Goal: Task Accomplishment & Management: Use online tool/utility

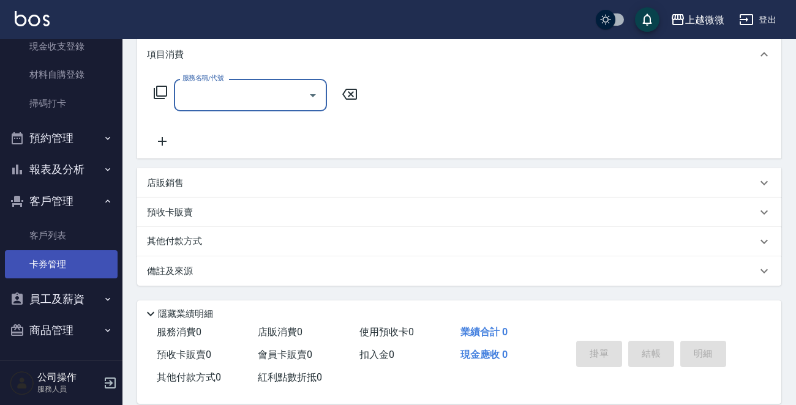
scroll to position [182, 0]
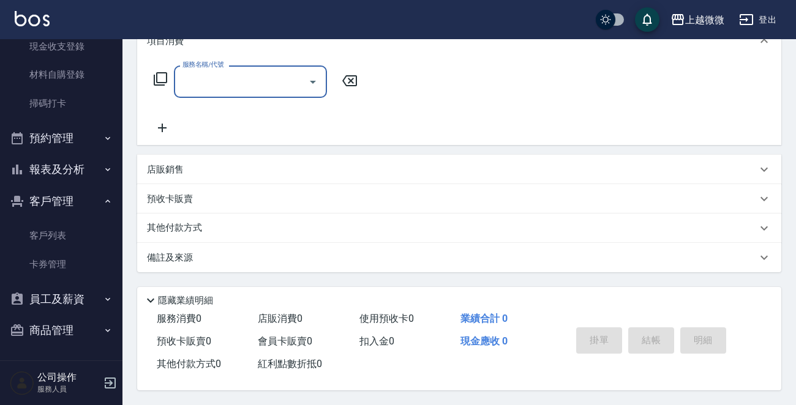
click at [70, 291] on button "員工及薪資" at bounding box center [61, 299] width 113 height 32
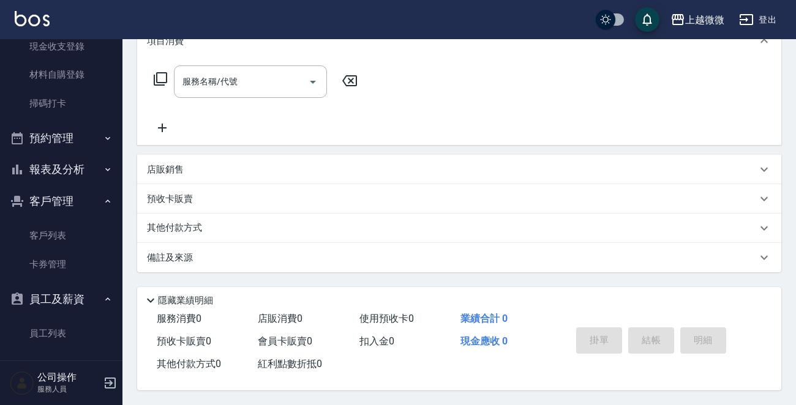
click at [86, 163] on button "報表及分析" at bounding box center [61, 170] width 113 height 32
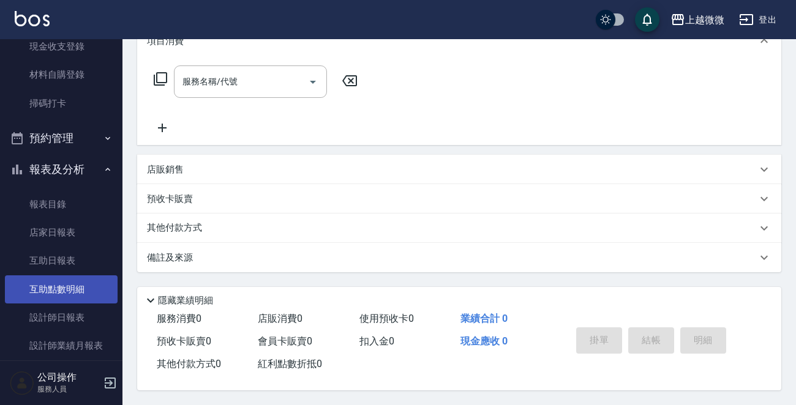
click at [69, 294] on link "互助點數明細" at bounding box center [61, 289] width 113 height 28
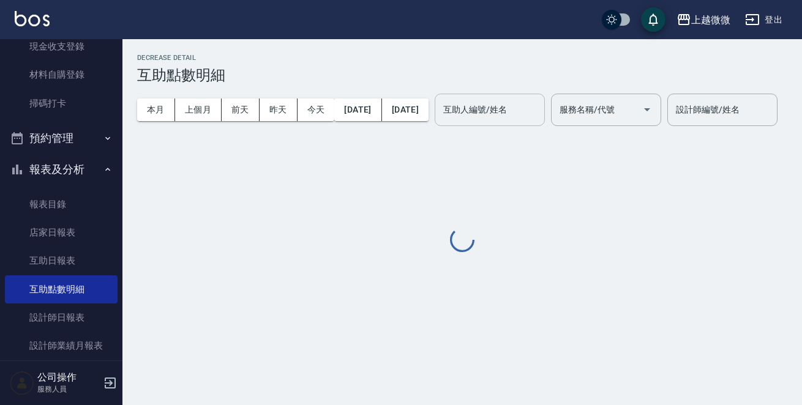
click at [545, 94] on div "互助人編號/姓名" at bounding box center [490, 110] width 110 height 32
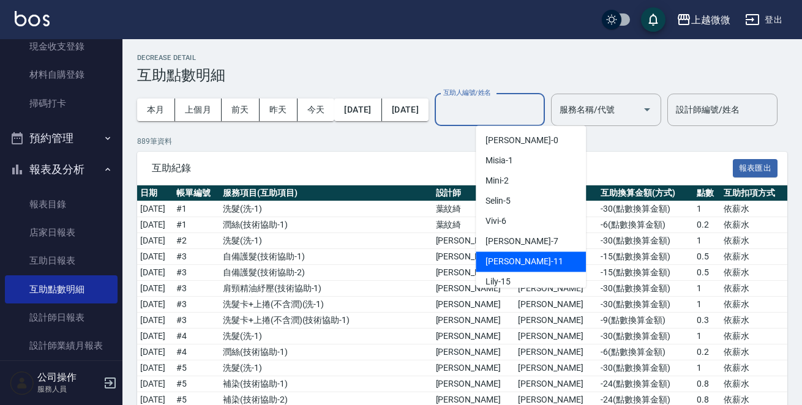
click at [521, 263] on div "[PERSON_NAME] -11" at bounding box center [531, 262] width 110 height 20
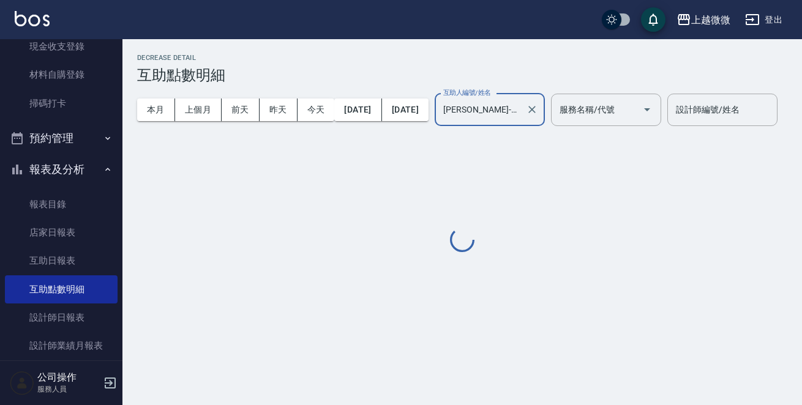
type input "[PERSON_NAME]-11"
click at [637, 108] on input "服務名稱/代號" at bounding box center [596, 109] width 81 height 21
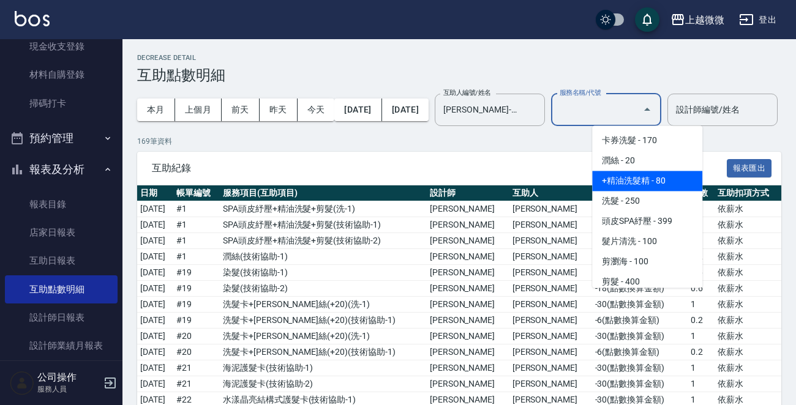
click at [678, 174] on span "+精油洗髮精 - 80" at bounding box center [647, 181] width 110 height 20
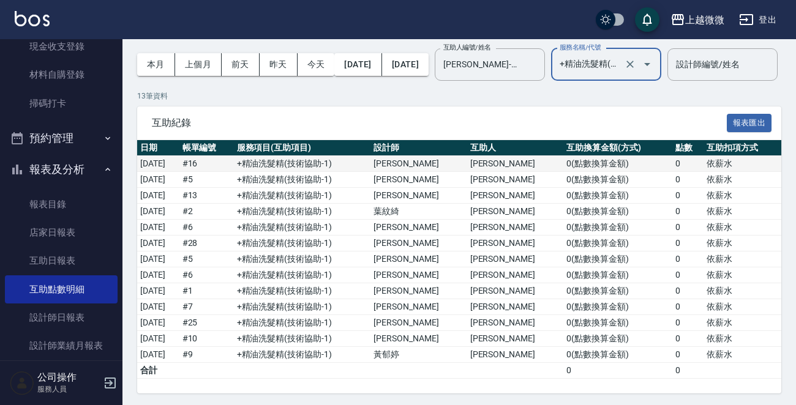
scroll to position [28, 0]
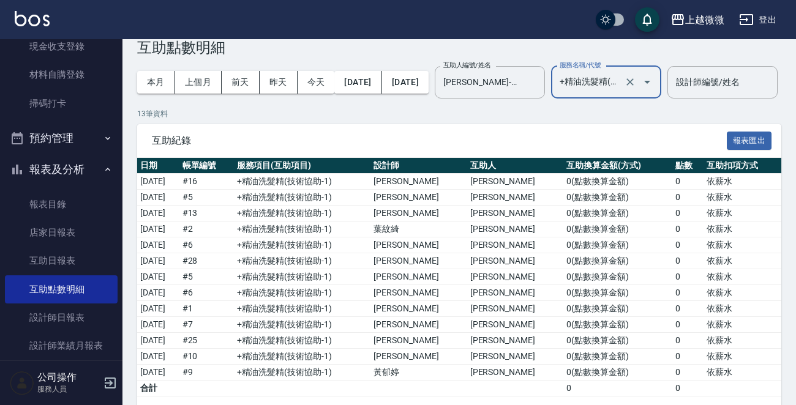
click at [654, 84] on icon "Open" at bounding box center [647, 82] width 15 height 15
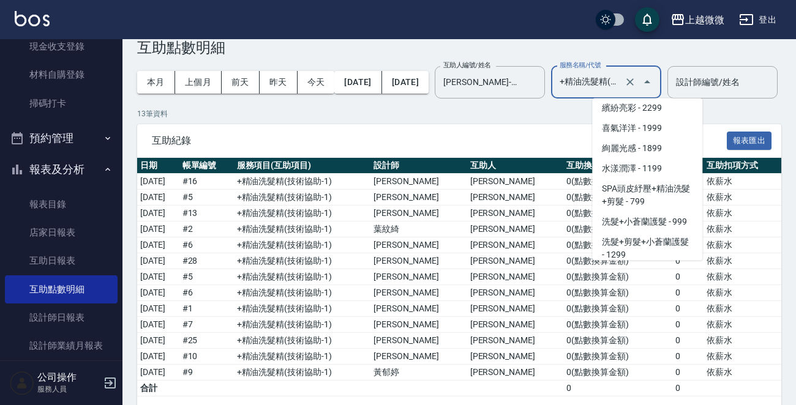
scroll to position [2155, 0]
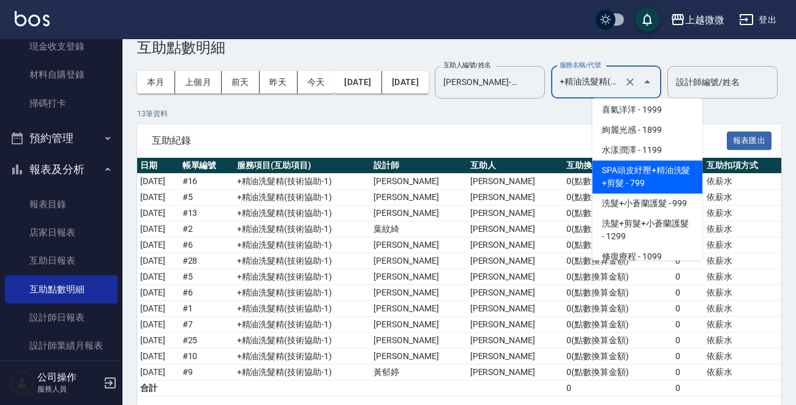
click at [673, 172] on span "SPA頭皮紓壓+精油洗髮+剪髮 - 799" at bounding box center [647, 176] width 110 height 33
type input "SPA頭皮紓壓+精油洗髮+剪髮(I13)"
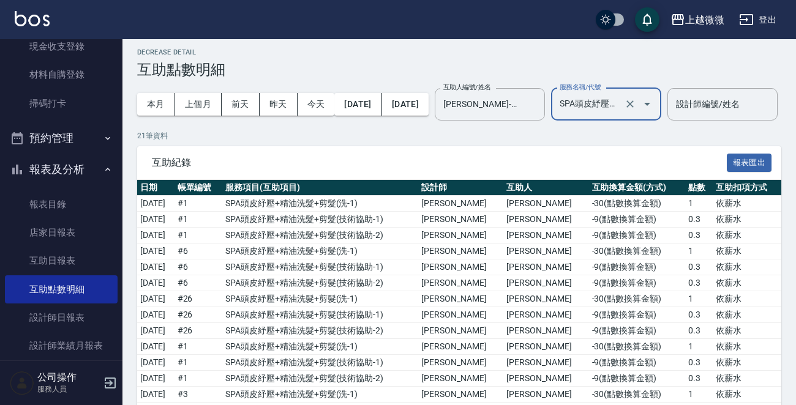
scroll to position [0, 0]
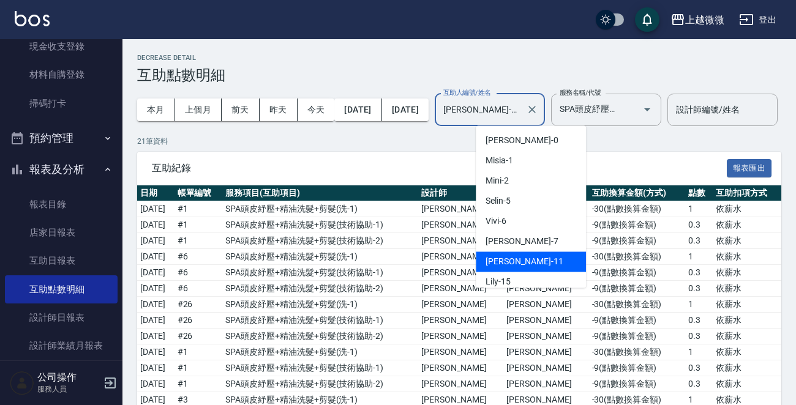
click at [521, 116] on input "[PERSON_NAME]-11" at bounding box center [480, 109] width 81 height 21
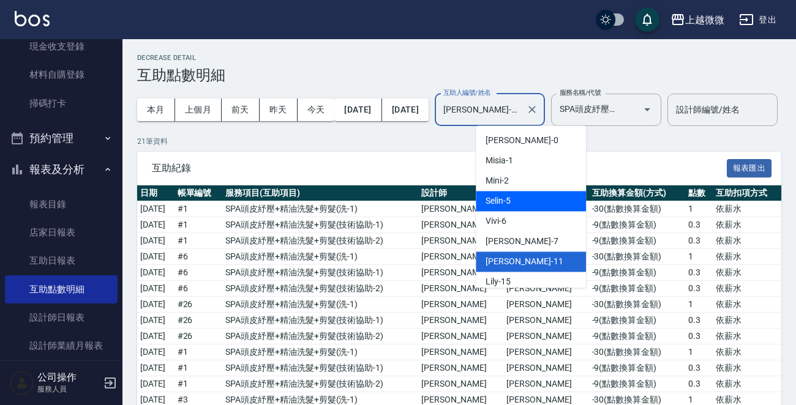
scroll to position [130, 0]
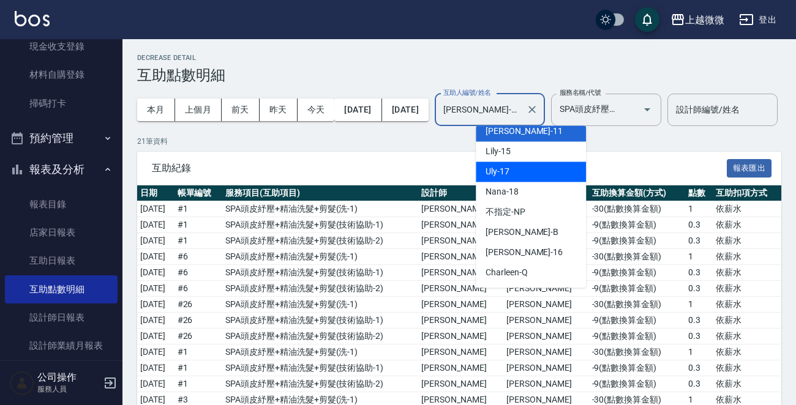
click at [509, 167] on div "Uly -17" at bounding box center [531, 172] width 110 height 20
type input "Uly-17"
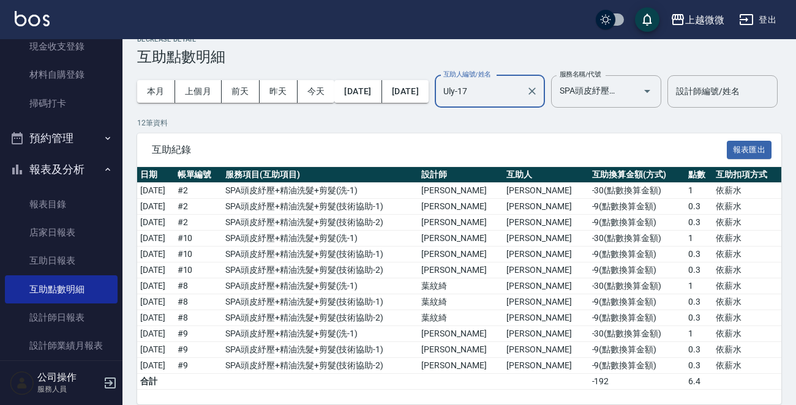
scroll to position [0, 0]
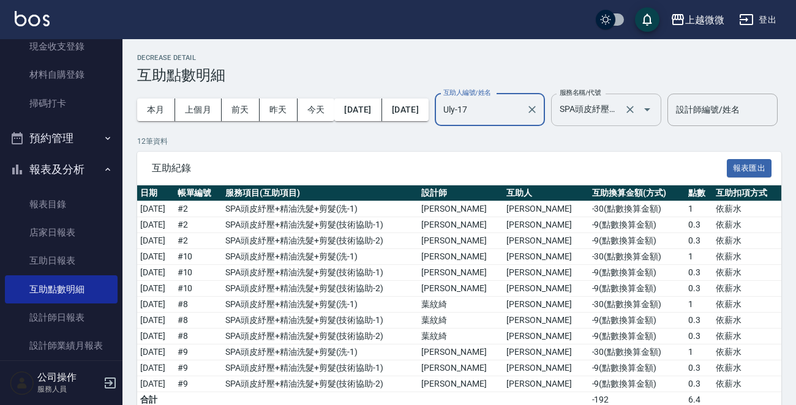
click at [654, 111] on icon "Open" at bounding box center [647, 109] width 15 height 15
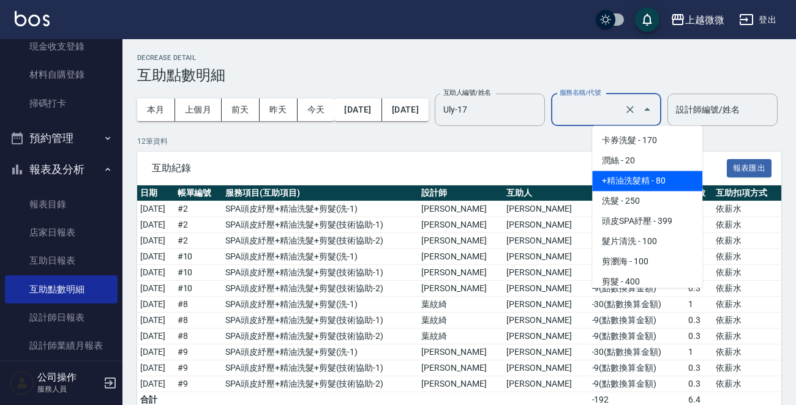
click at [652, 173] on span "+精油洗髮精 - 80" at bounding box center [647, 181] width 110 height 20
type input "+精油洗髮精(A02)"
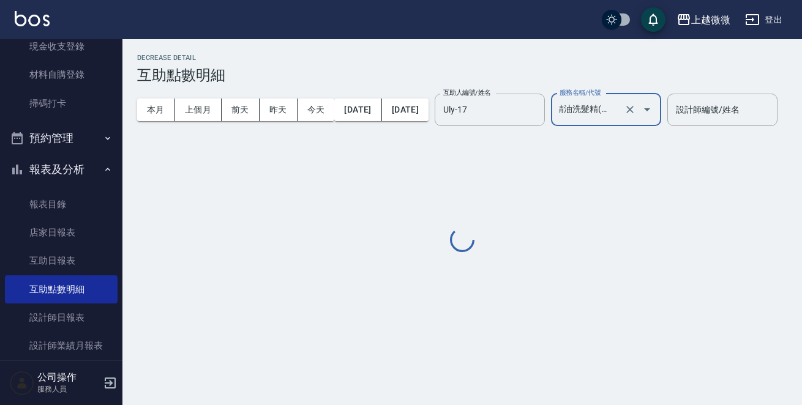
scroll to position [0, 6]
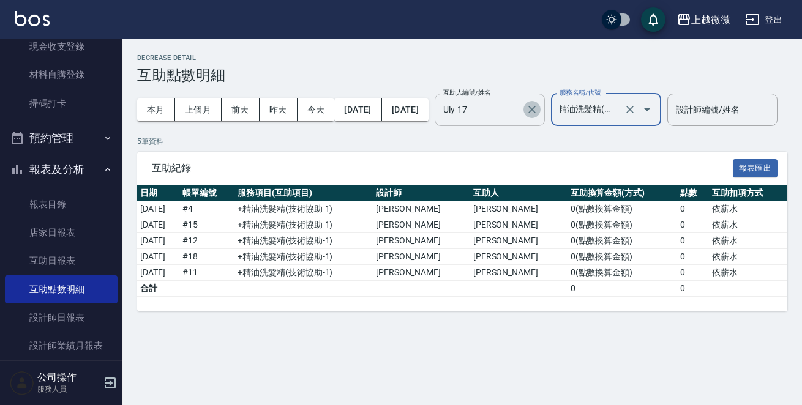
click at [535, 107] on icon "Clear" at bounding box center [531, 109] width 7 height 7
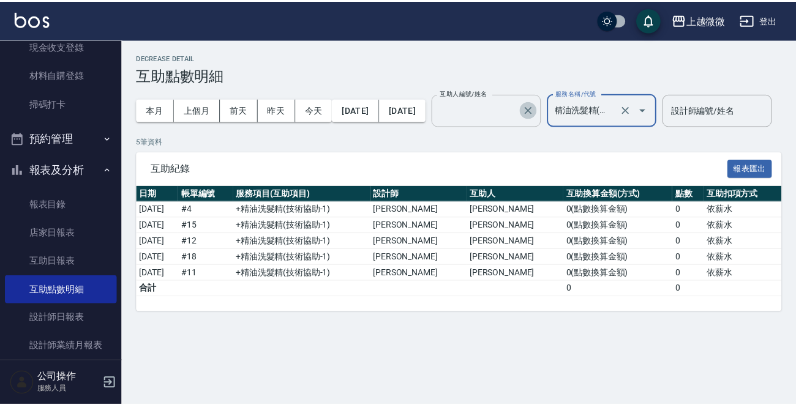
scroll to position [0, 0]
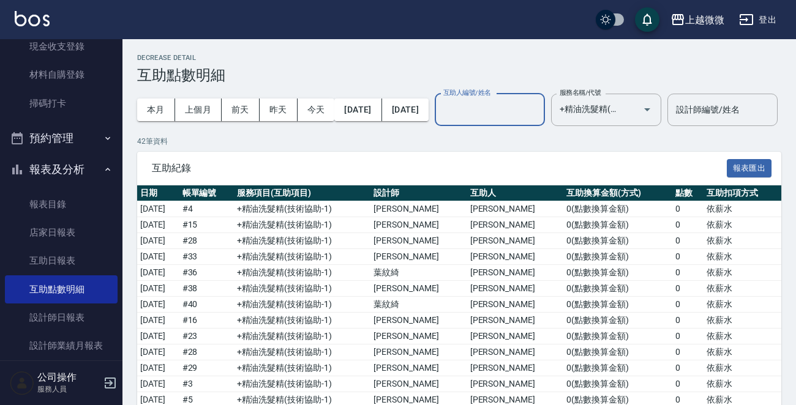
click at [539, 106] on input "互助人編號/姓名" at bounding box center [489, 109] width 99 height 21
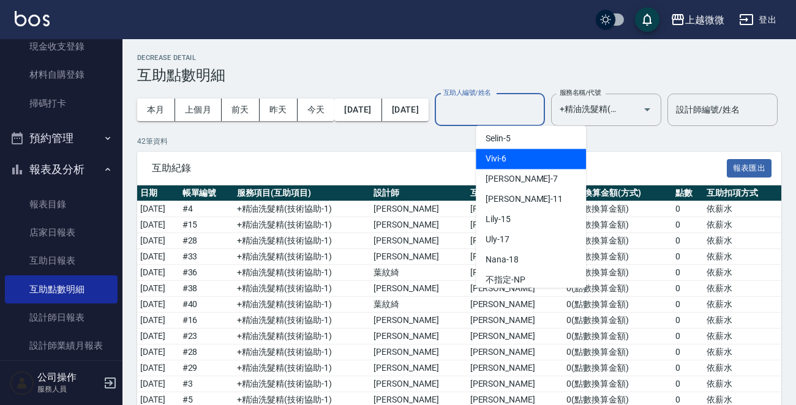
scroll to position [130, 0]
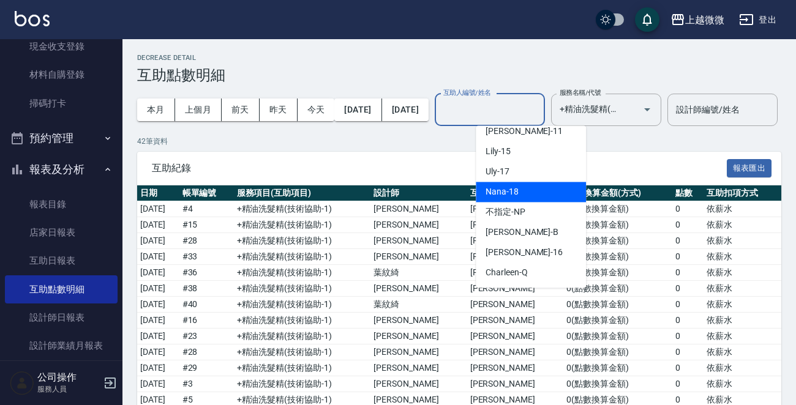
click at [520, 193] on div "Nana -18" at bounding box center [531, 192] width 110 height 20
type input "Nana-18"
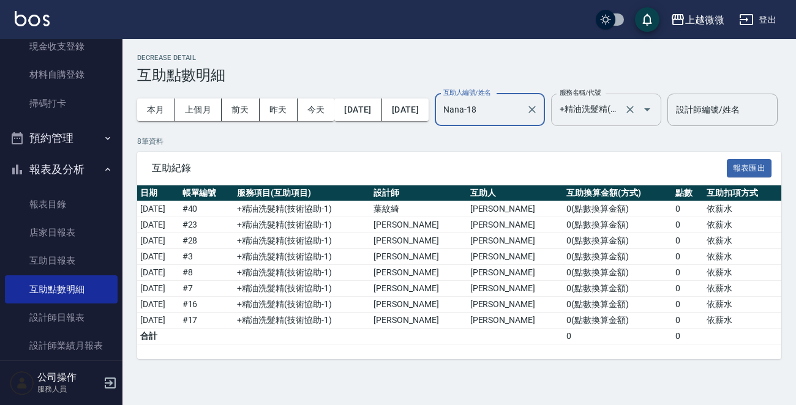
click at [654, 106] on icon "Open" at bounding box center [647, 109] width 15 height 15
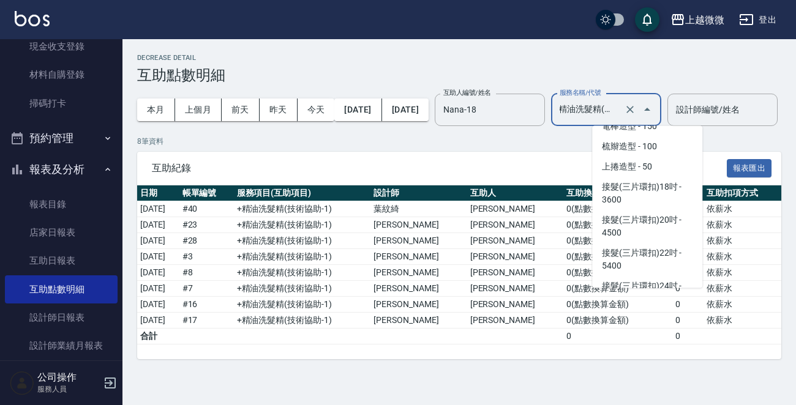
scroll to position [2136, 0]
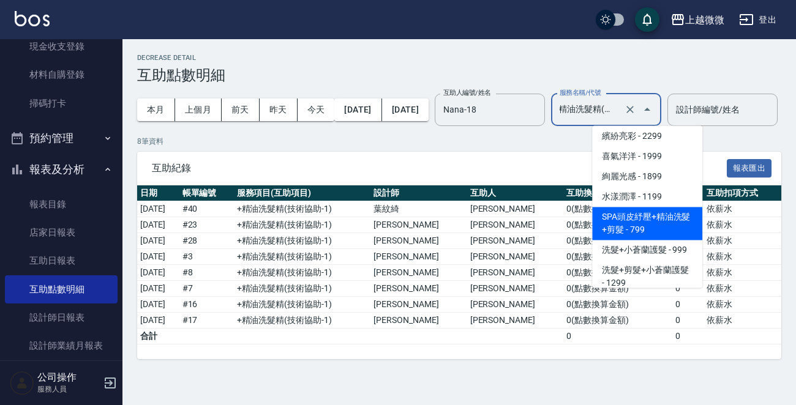
click at [642, 213] on span "SPA頭皮紓壓+精油洗髮+剪髮 - 799" at bounding box center [647, 223] width 110 height 33
type input "SPA頭皮紓壓+精油洗髮+剪髮(I13)"
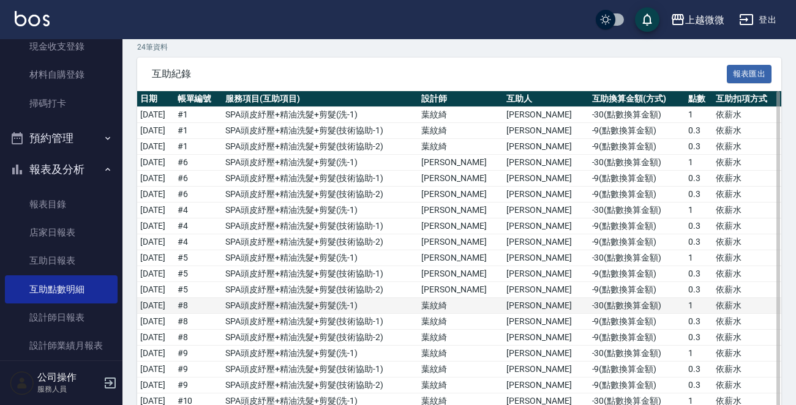
scroll to position [0, 0]
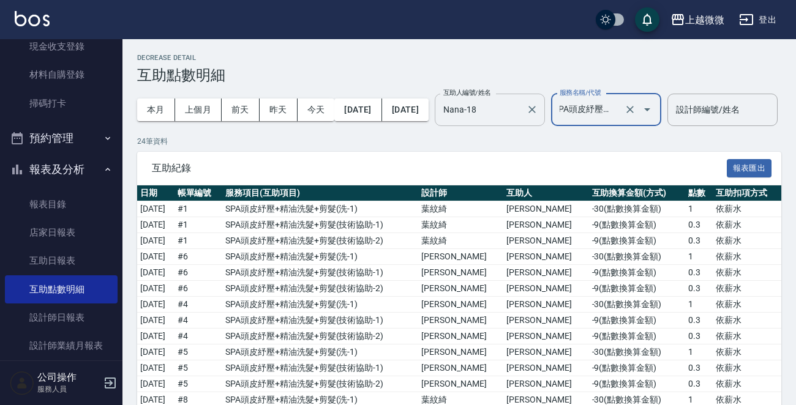
click at [521, 106] on input "Nana-18" at bounding box center [480, 109] width 81 height 21
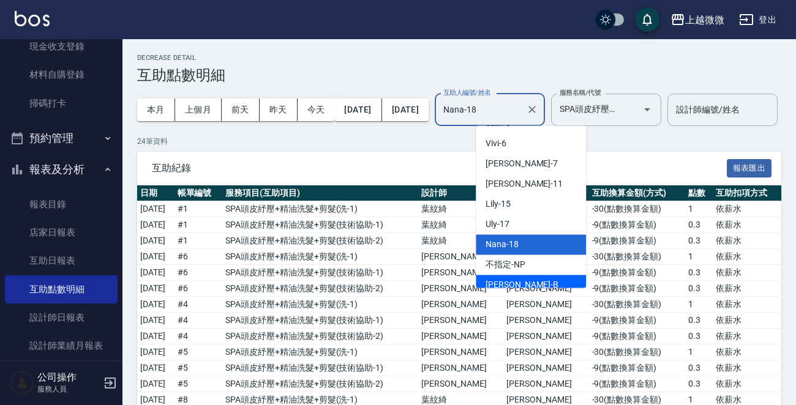
scroll to position [130, 0]
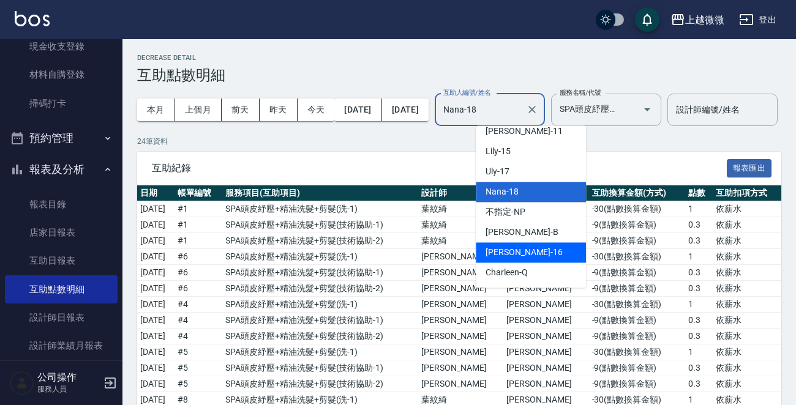
click at [535, 245] on div "[PERSON_NAME] -16" at bounding box center [531, 252] width 110 height 20
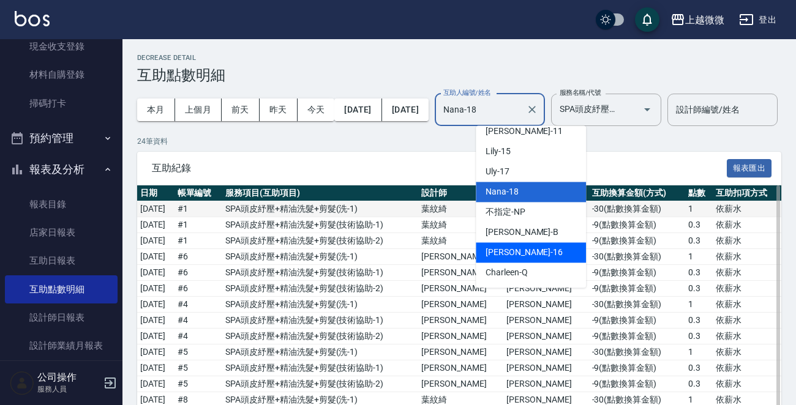
type input "[PERSON_NAME]-16"
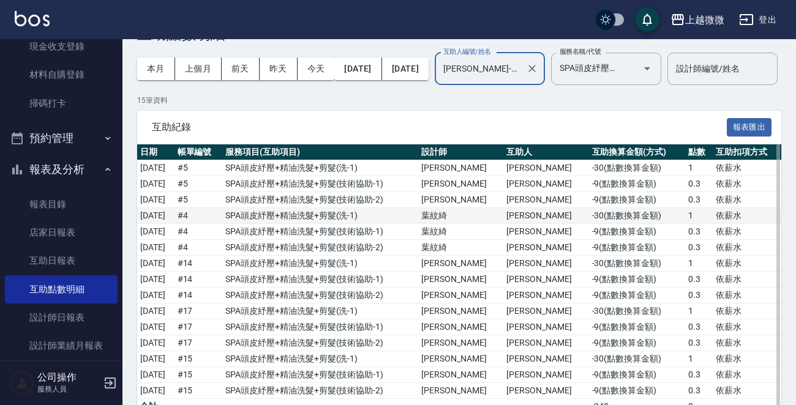
scroll to position [0, 0]
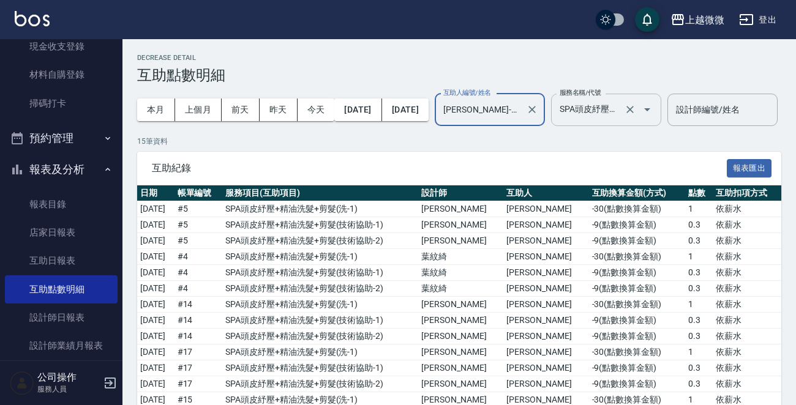
click at [654, 114] on icon "Open" at bounding box center [647, 109] width 15 height 15
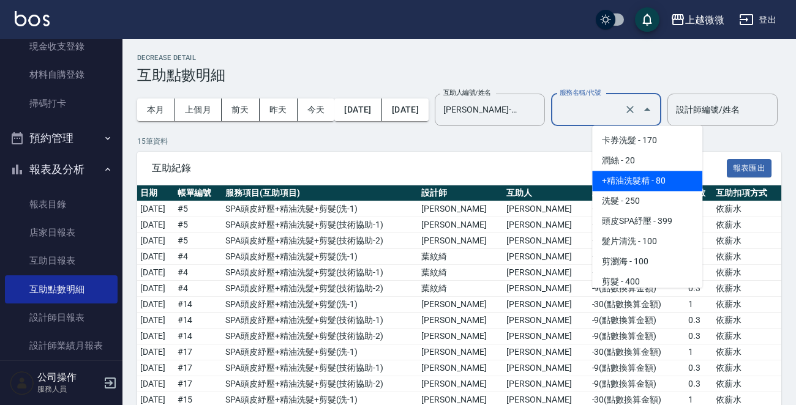
click at [666, 176] on span "+精油洗髮精 - 80" at bounding box center [647, 181] width 110 height 20
type input "+精油洗髮精(A02)"
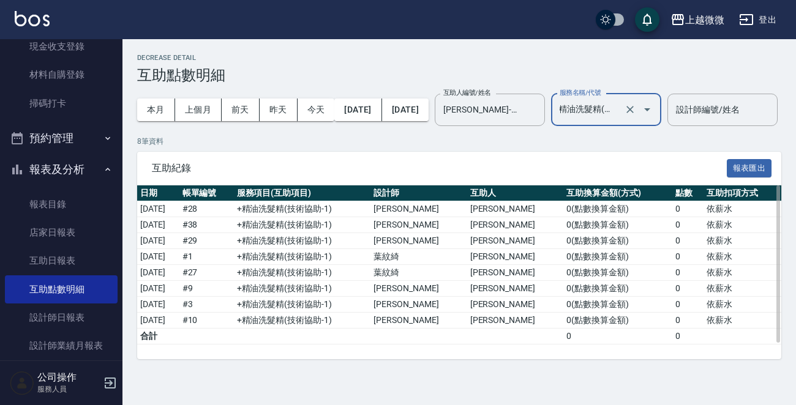
scroll to position [10, 0]
click at [638, 101] on button "Clear" at bounding box center [629, 109] width 17 height 17
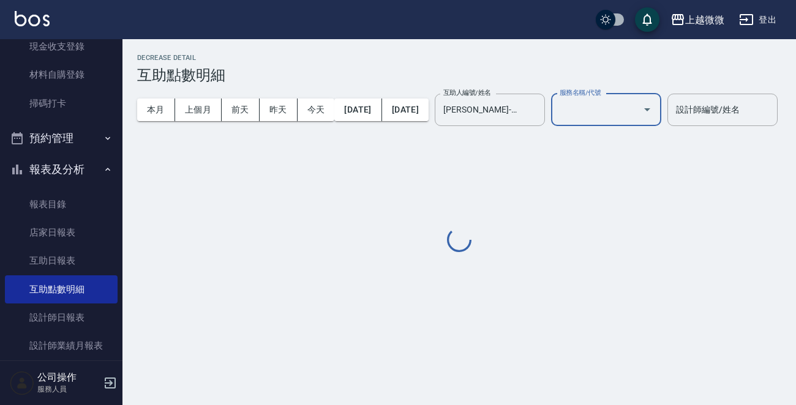
scroll to position [0, 0]
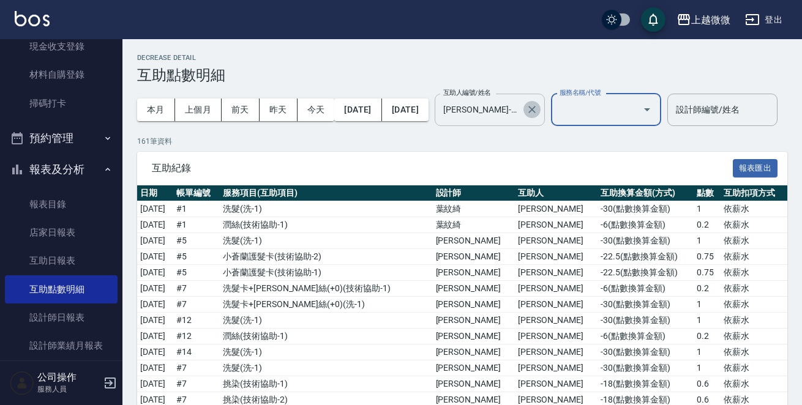
click at [538, 114] on icon "Clear" at bounding box center [532, 109] width 12 height 12
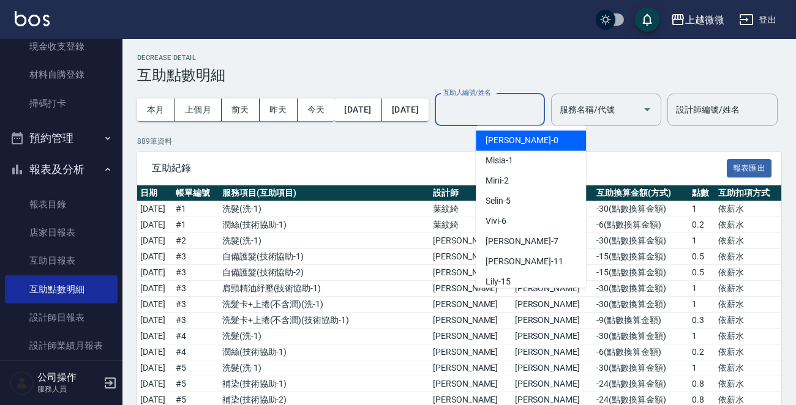
click at [524, 112] on input "互助人編號/姓名" at bounding box center [489, 109] width 99 height 21
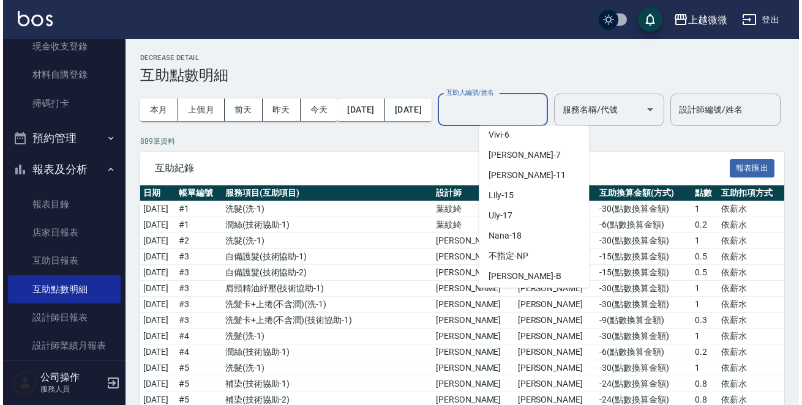
scroll to position [130, 0]
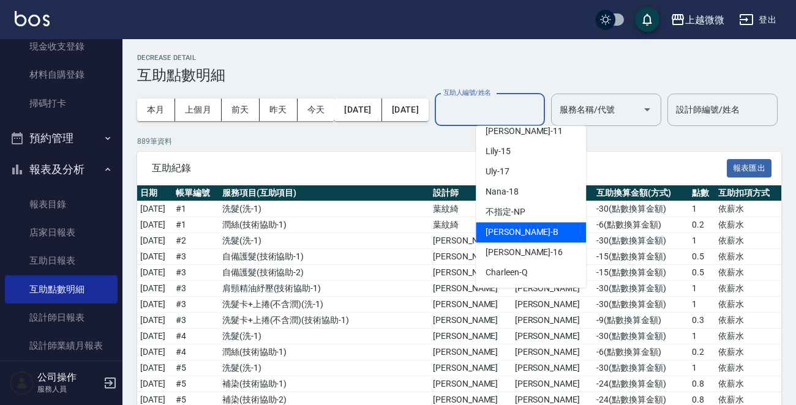
click at [531, 233] on div "[PERSON_NAME]" at bounding box center [531, 232] width 110 height 20
type input "[PERSON_NAME]"
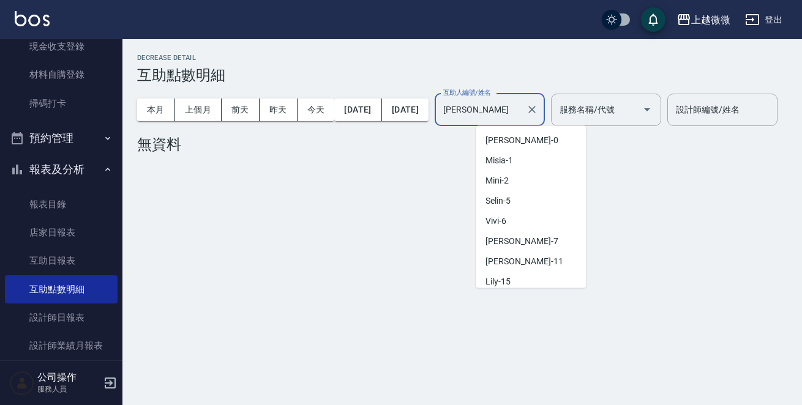
click at [503, 110] on input "[PERSON_NAME]" at bounding box center [480, 109] width 81 height 21
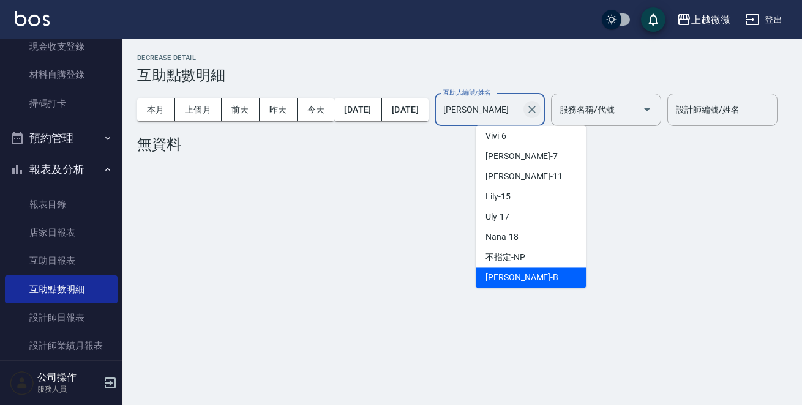
click at [535, 106] on icon "Clear" at bounding box center [531, 109] width 7 height 7
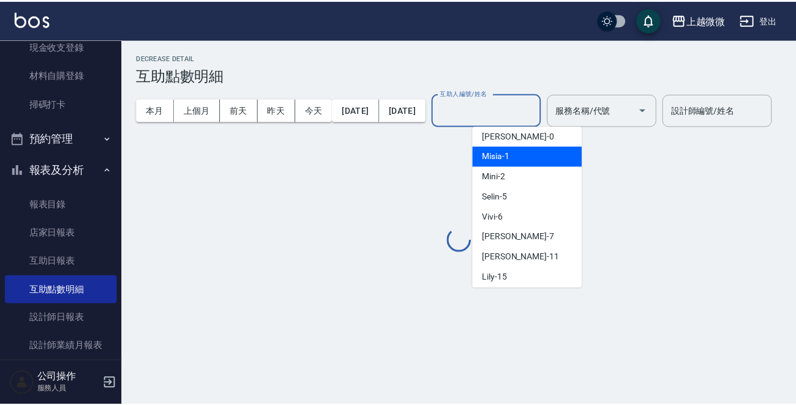
scroll to position [130, 0]
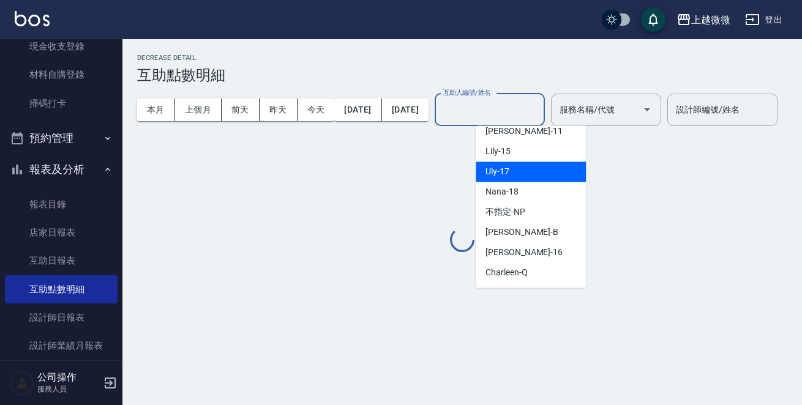
click at [517, 177] on div "Uly -17" at bounding box center [531, 172] width 110 height 20
click at [520, 136] on div "本月 上個月 [DATE] [DATE] [DATE] [DATE] [DATE] 互助人編號/姓名 互助人編號/姓名 服務名稱/代號 服務名稱/代號 設計師…" at bounding box center [462, 110] width 650 height 52
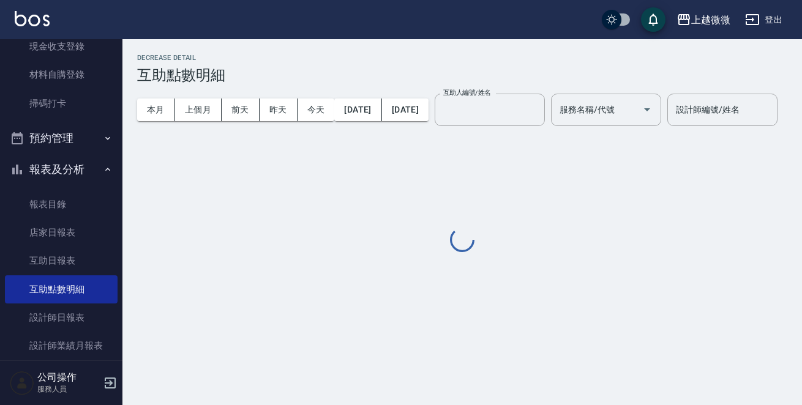
type input "Uly-17"
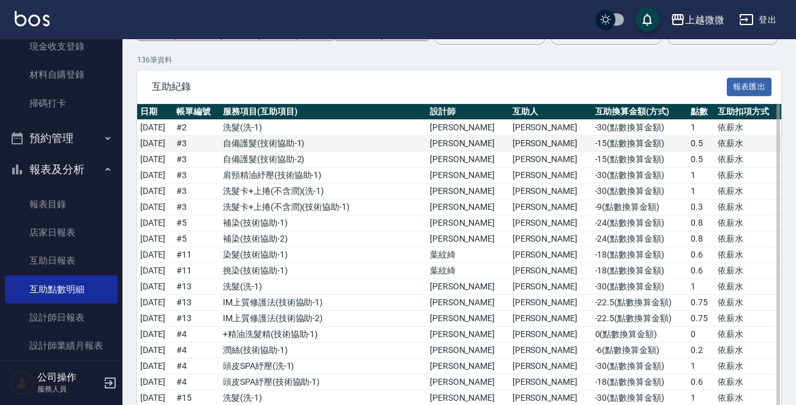
scroll to position [61, 0]
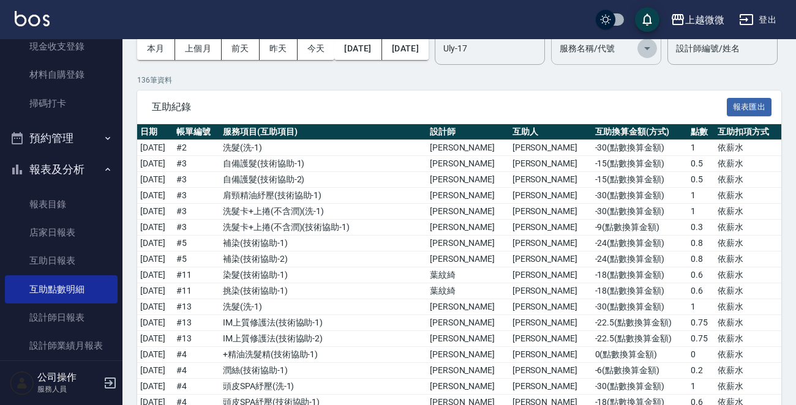
click at [654, 50] on icon "Open" at bounding box center [647, 48] width 15 height 15
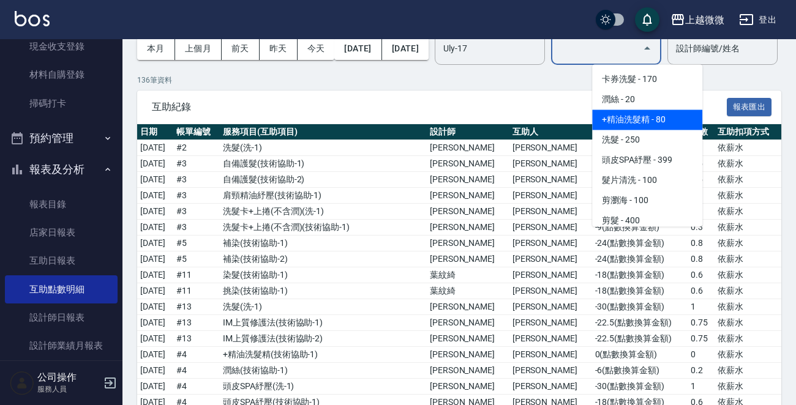
click at [667, 124] on span "+精油洗髮精 - 80" at bounding box center [647, 120] width 110 height 20
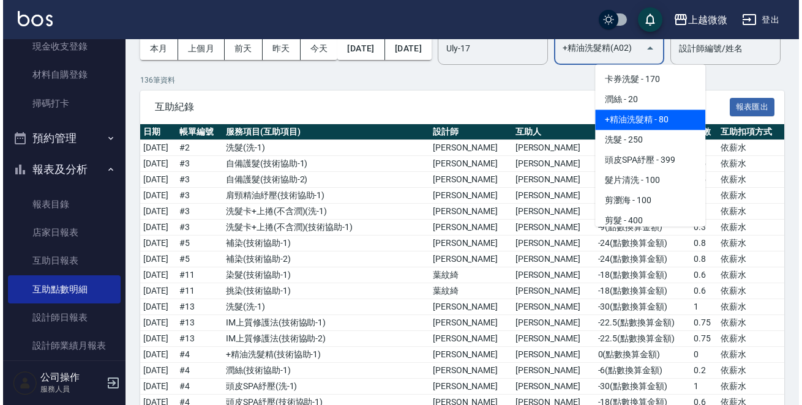
scroll to position [0, 0]
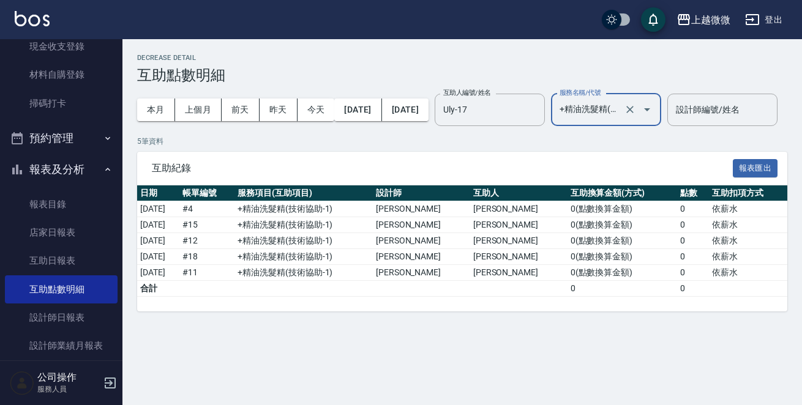
click at [654, 110] on icon "Open" at bounding box center [647, 109] width 15 height 15
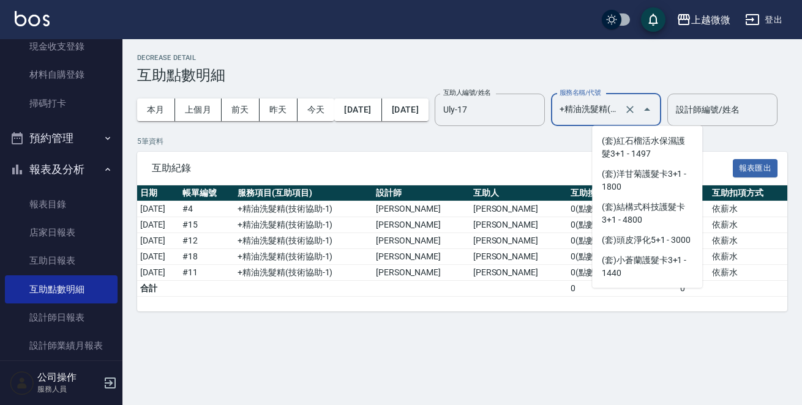
scroll to position [2874, 0]
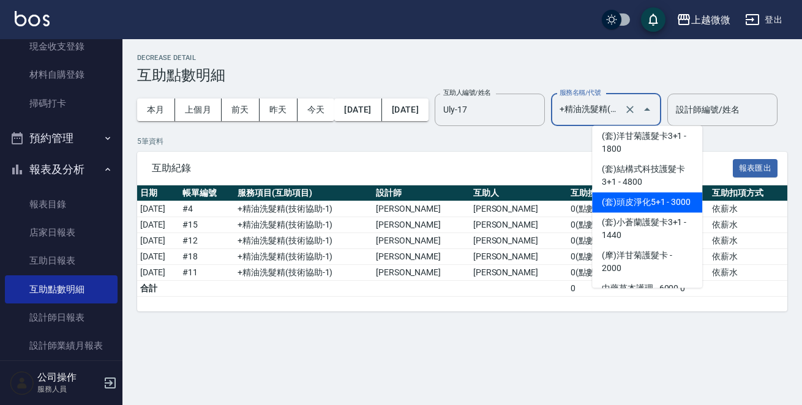
click at [667, 212] on span "(套)頭皮淨化5+1 - 3000" at bounding box center [647, 202] width 110 height 20
type input "(套)頭皮淨化5+1(J22)"
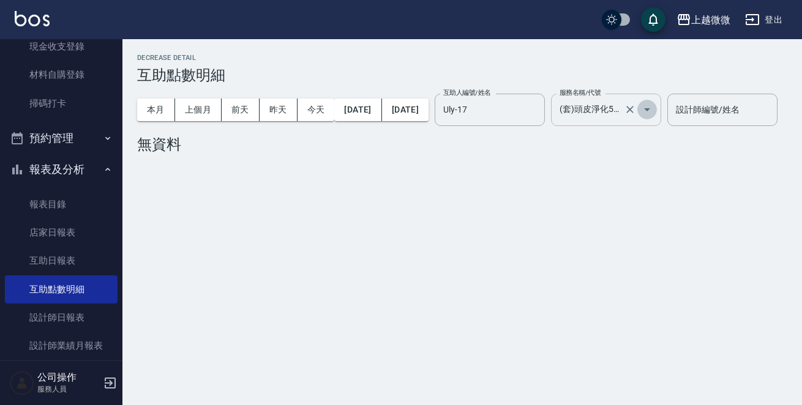
click at [654, 105] on icon "Open" at bounding box center [647, 109] width 15 height 15
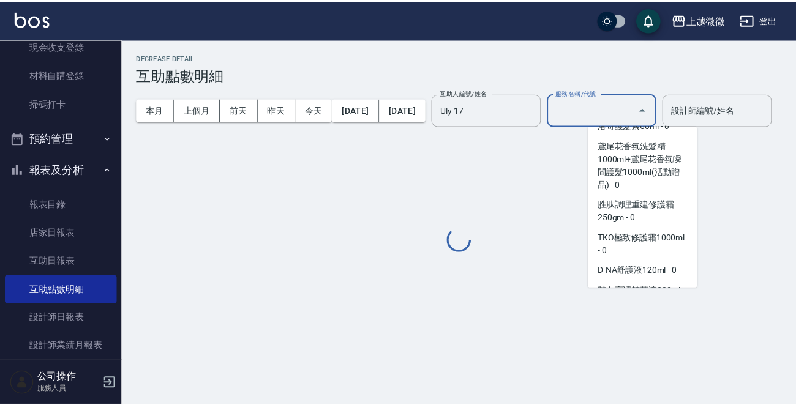
scroll to position [0, 0]
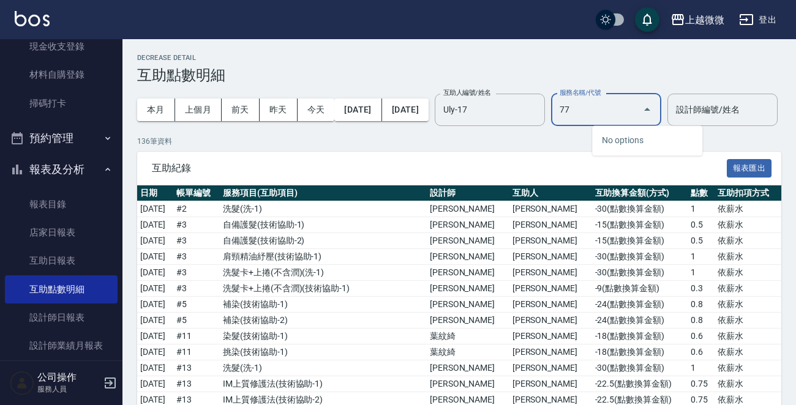
type input "7"
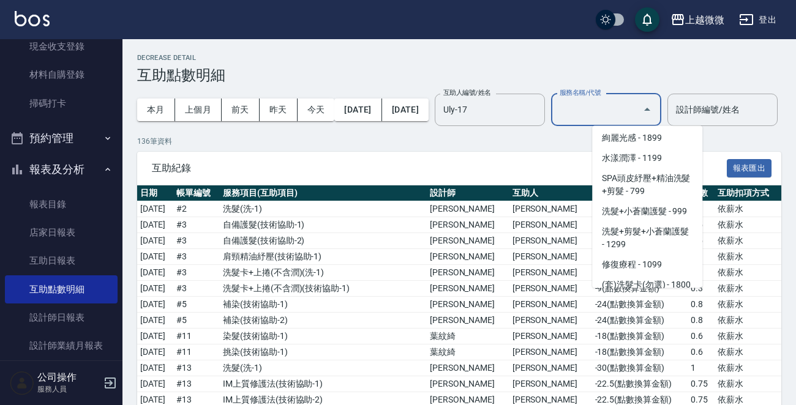
scroll to position [2193, 0]
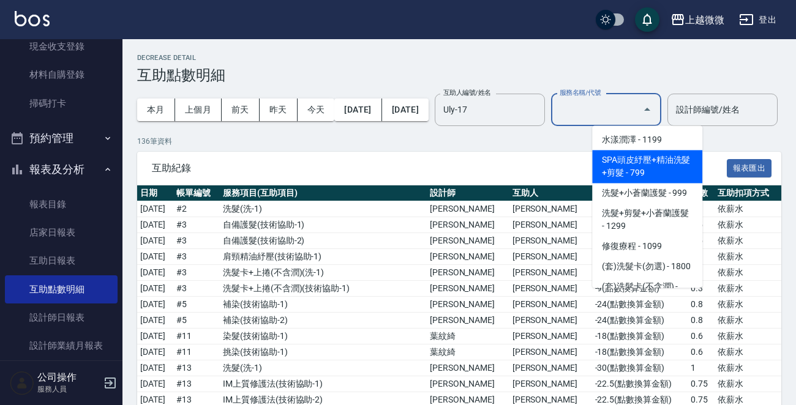
click at [688, 175] on span "SPA頭皮紓壓+精油洗髮+剪髮 - 799" at bounding box center [647, 166] width 110 height 33
type input "SPA頭皮紓壓+精油洗髮+剪髮(I13)"
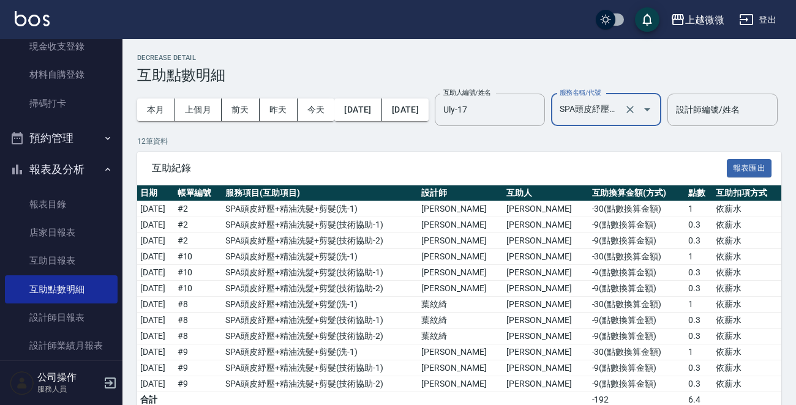
scroll to position [0, 0]
click at [638, 116] on button "Clear" at bounding box center [629, 109] width 17 height 17
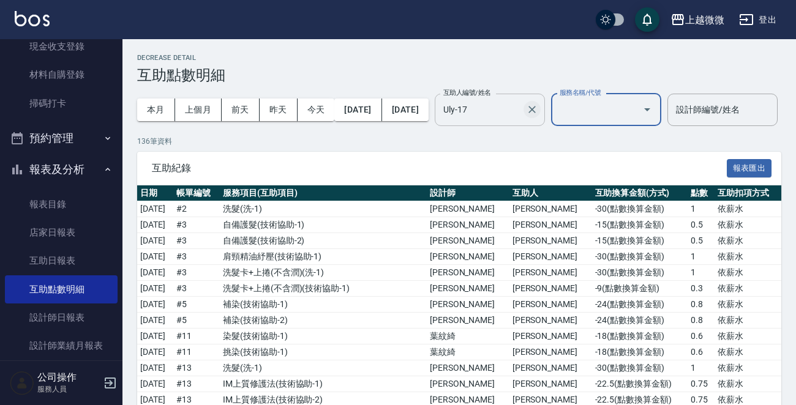
click at [538, 113] on icon "Clear" at bounding box center [532, 109] width 12 height 12
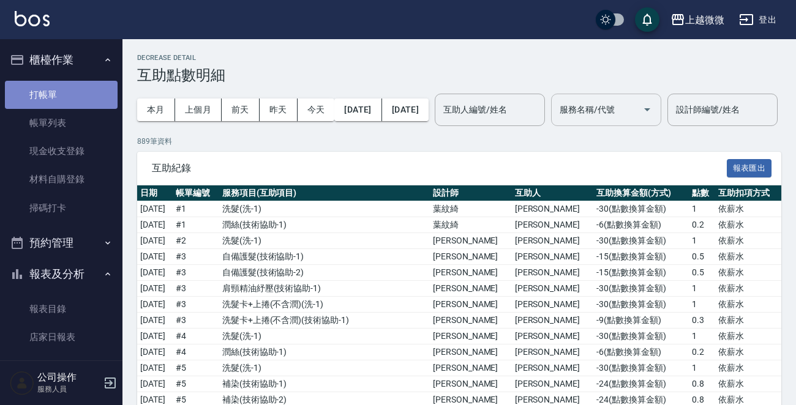
click at [73, 99] on link "打帳單" at bounding box center [61, 95] width 113 height 28
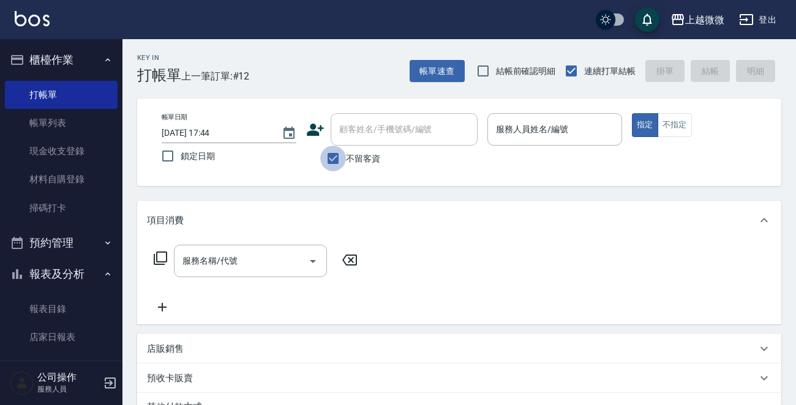
click at [332, 162] on input "不留客資" at bounding box center [333, 159] width 26 height 26
checkbox input "false"
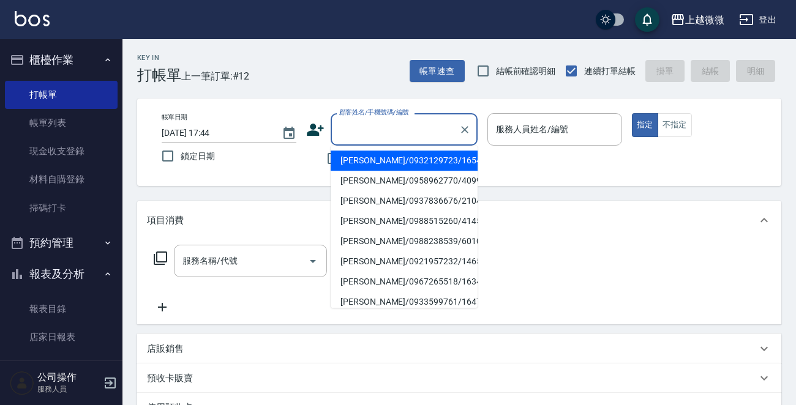
click at [349, 132] on input "顧客姓名/手機號碼/編號" at bounding box center [394, 129] width 117 height 21
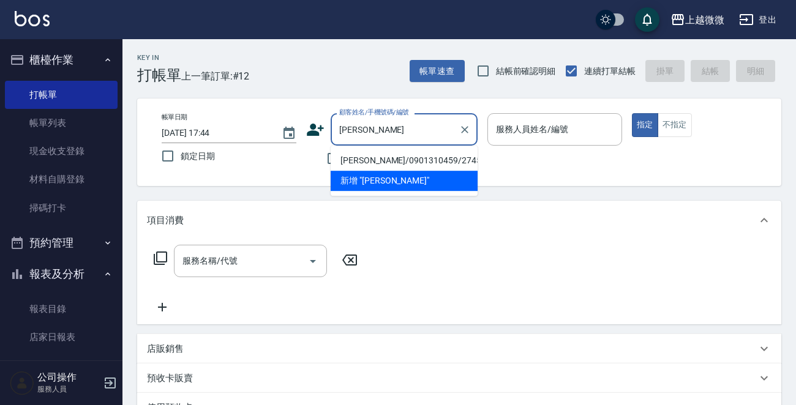
click at [422, 159] on li "[PERSON_NAME]/0901310459/2745" at bounding box center [403, 161] width 147 height 20
type input "[PERSON_NAME]/0901310459/2745"
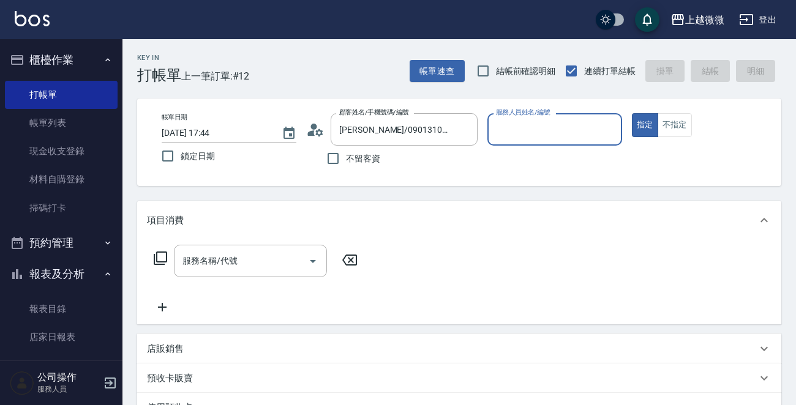
type input "[PERSON_NAME]-7"
click at [312, 264] on icon "Open" at bounding box center [312, 261] width 15 height 15
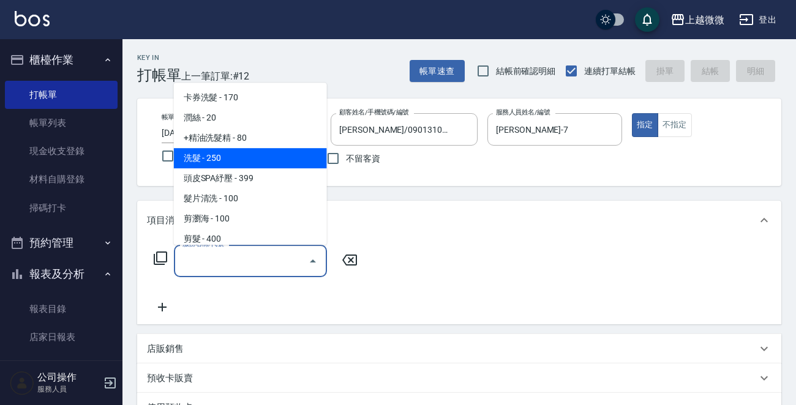
click at [262, 164] on span "洗髮 - 250" at bounding box center [250, 158] width 153 height 20
type input "洗髮(A03)"
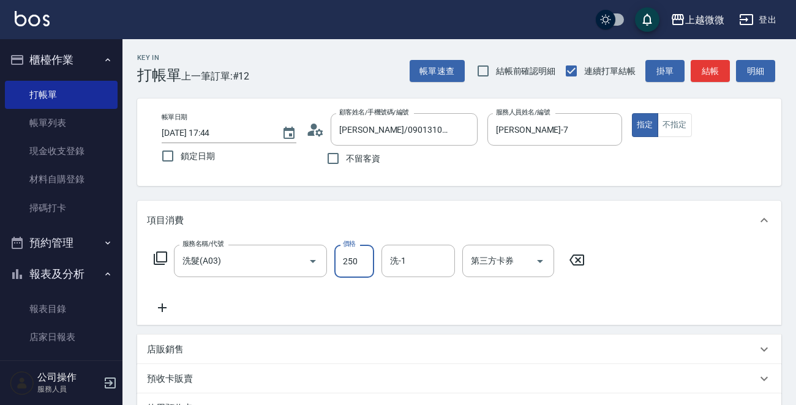
click at [349, 256] on input "250" at bounding box center [354, 261] width 40 height 33
type input "300"
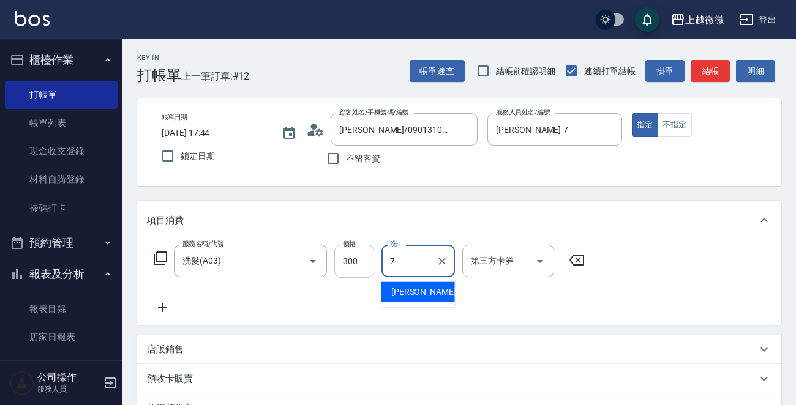
type input "[PERSON_NAME]-7"
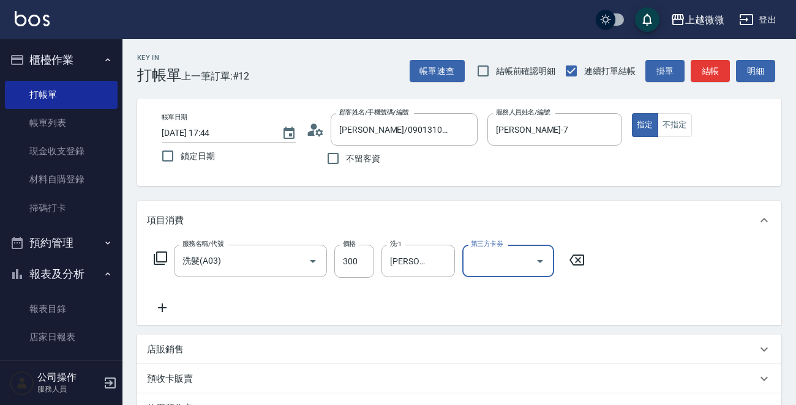
click at [162, 311] on icon at bounding box center [162, 308] width 9 height 9
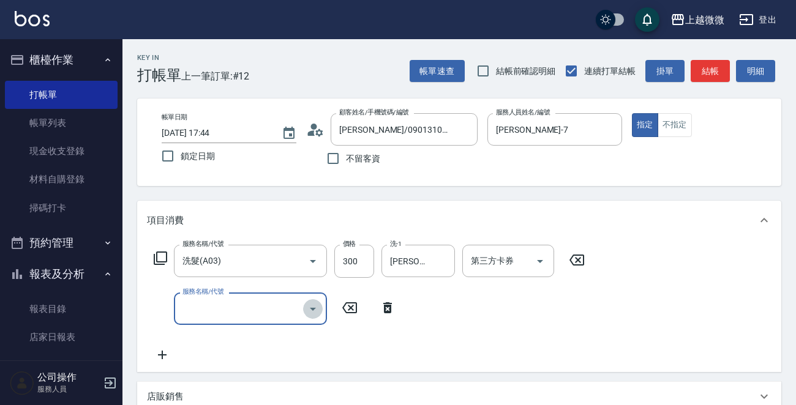
click at [317, 307] on icon "Open" at bounding box center [312, 309] width 15 height 15
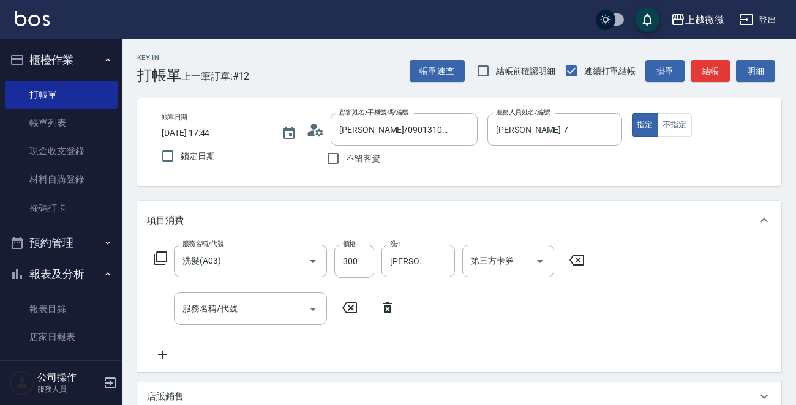
click at [163, 253] on icon at bounding box center [160, 258] width 15 height 15
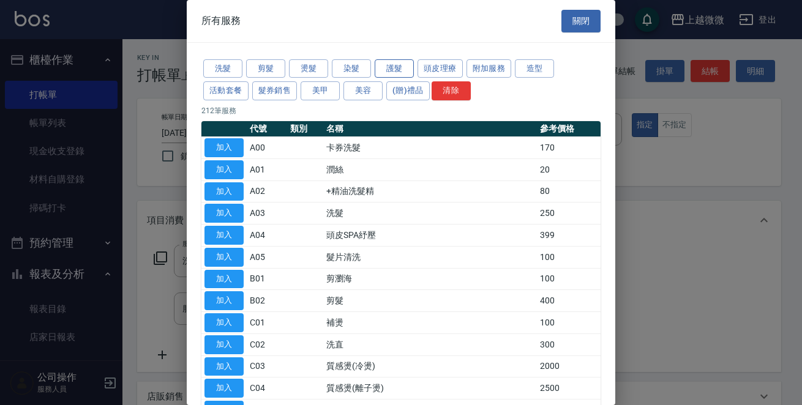
click at [386, 64] on button "護髮" at bounding box center [394, 68] width 39 height 19
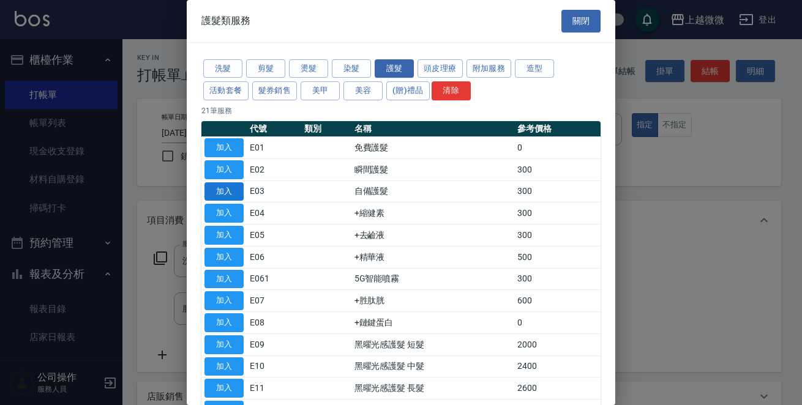
click at [225, 190] on button "加入" at bounding box center [223, 191] width 39 height 19
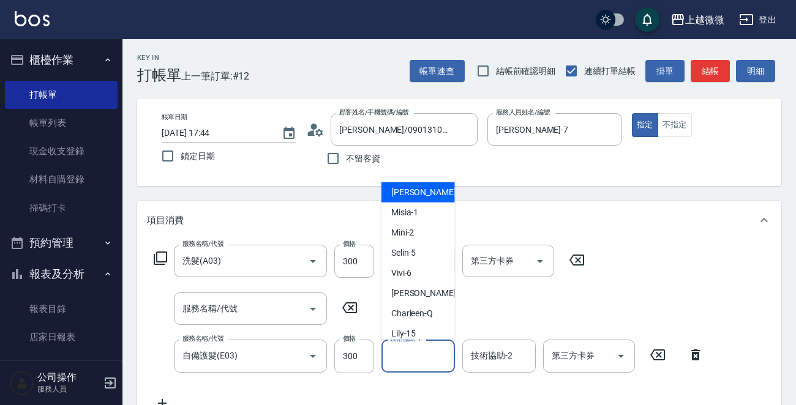
click at [440, 360] on input "技術協助-1" at bounding box center [418, 355] width 62 height 21
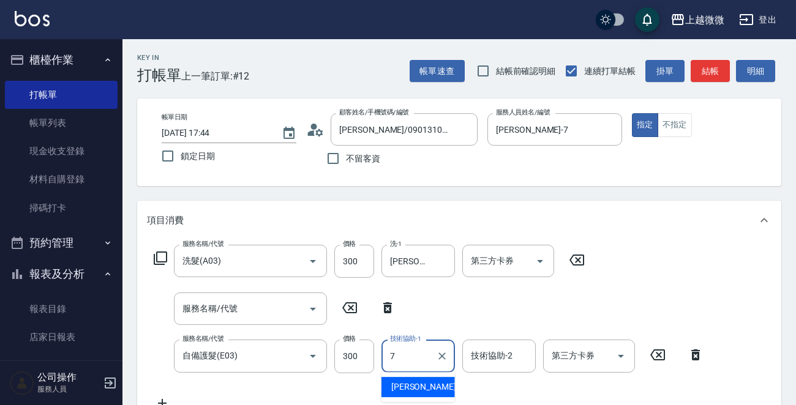
type input "[PERSON_NAME]-7"
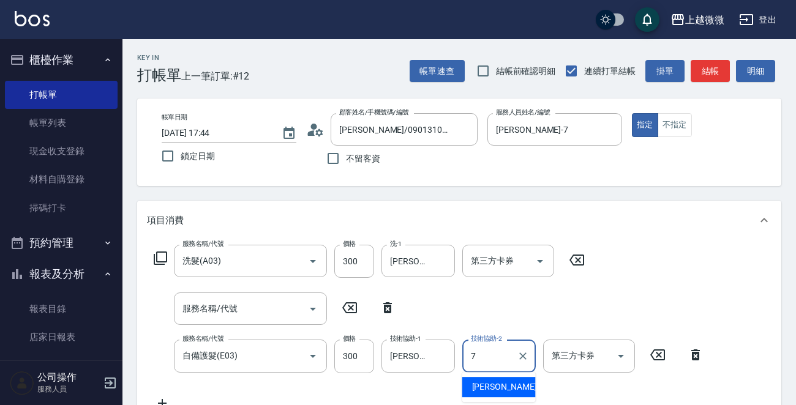
type input "[PERSON_NAME]-7"
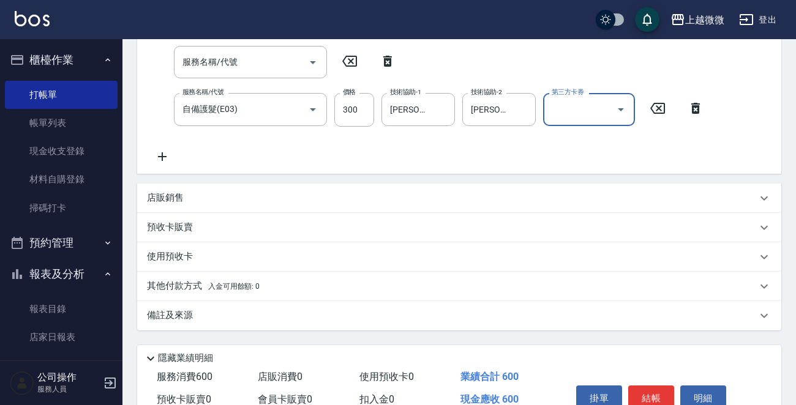
scroll to position [307, 0]
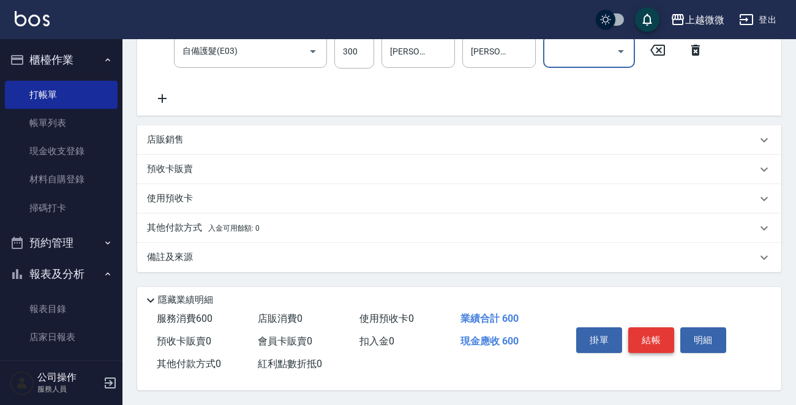
click at [637, 341] on button "結帳" at bounding box center [651, 340] width 46 height 26
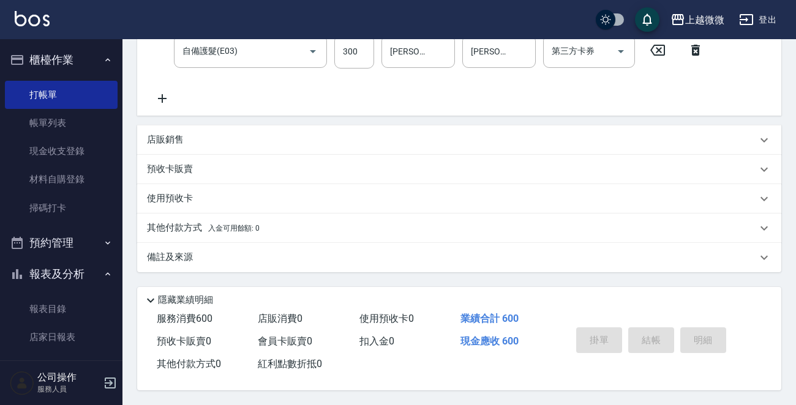
type input "[DATE] 18:01"
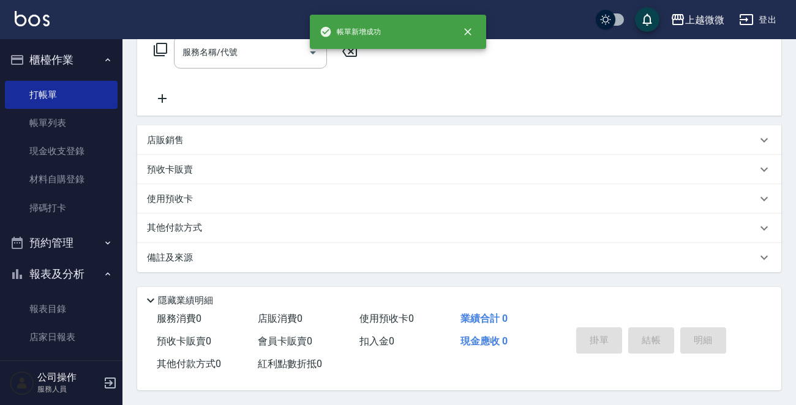
scroll to position [0, 0]
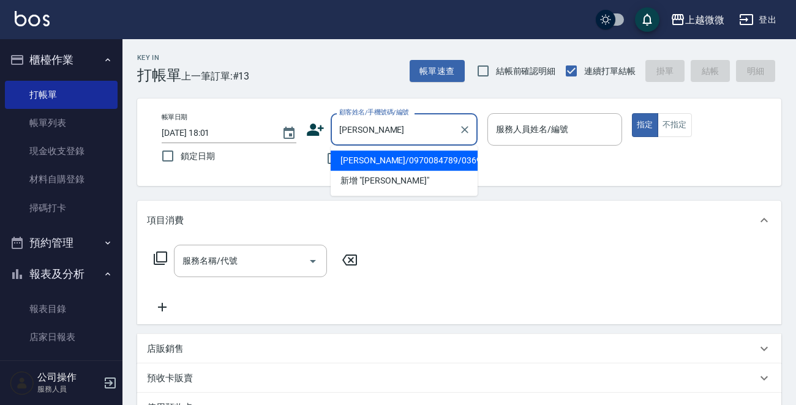
click at [416, 160] on li "[PERSON_NAME]/0970084789/0369" at bounding box center [403, 161] width 147 height 20
type input "[PERSON_NAME]/0970084789/0369"
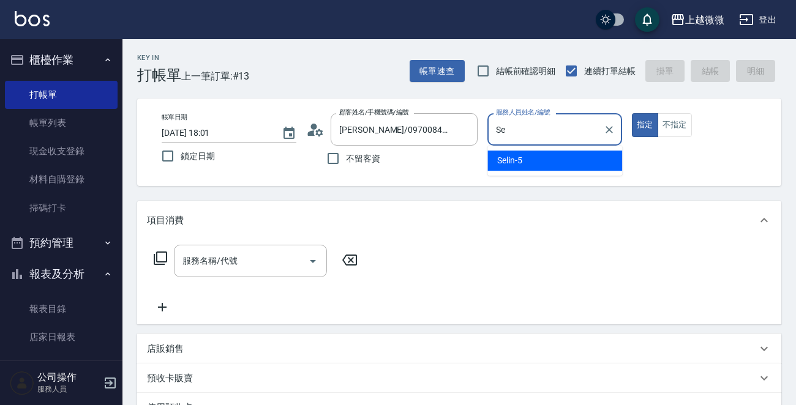
type input "S"
type input "1"
type button "true"
type input "Misia-1"
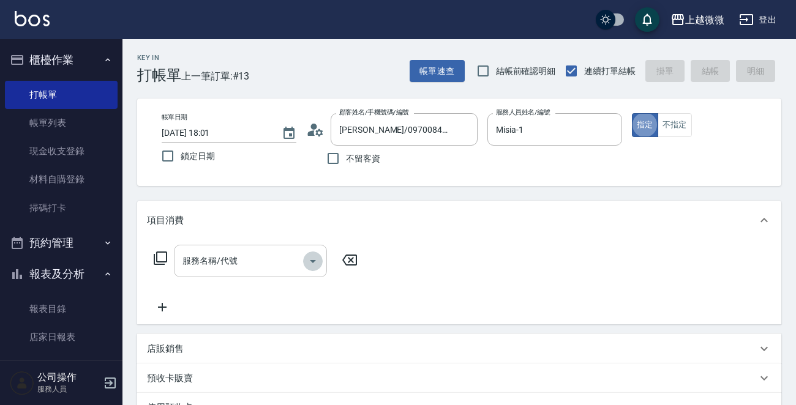
click at [315, 260] on icon "Open" at bounding box center [313, 261] width 6 height 3
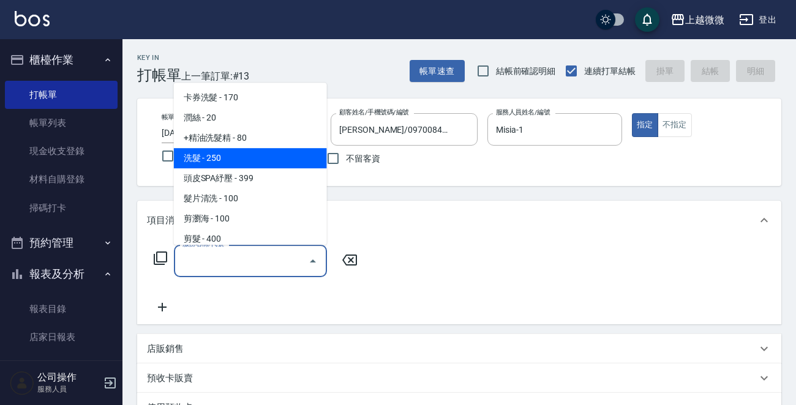
click at [240, 161] on span "洗髮 - 250" at bounding box center [250, 158] width 153 height 20
type input "洗髮(A03)"
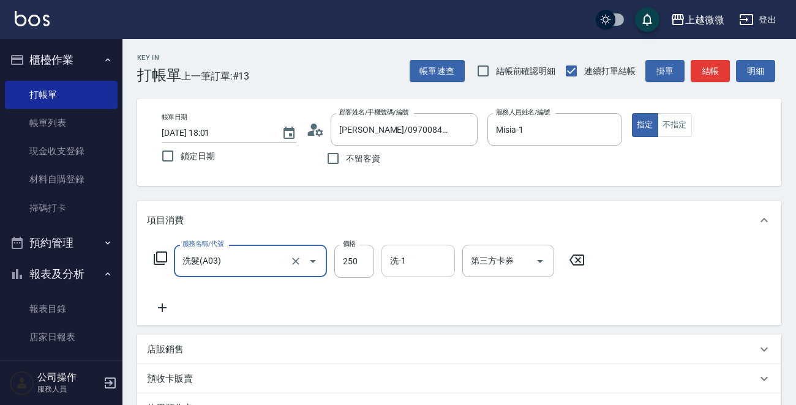
click at [406, 265] on input "洗-1" at bounding box center [418, 260] width 62 height 21
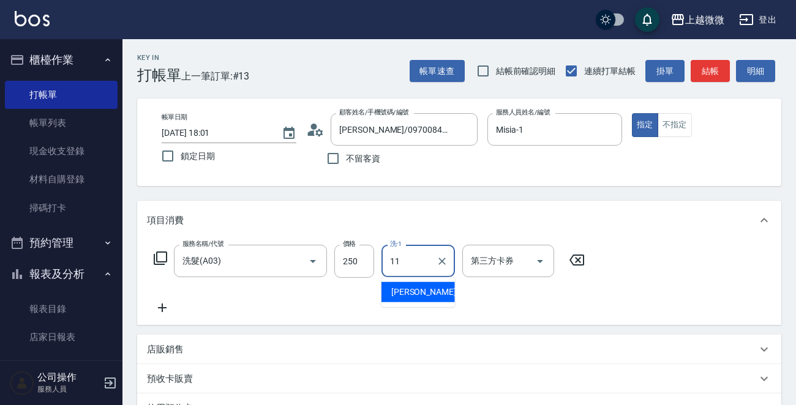
type input "[PERSON_NAME]-11"
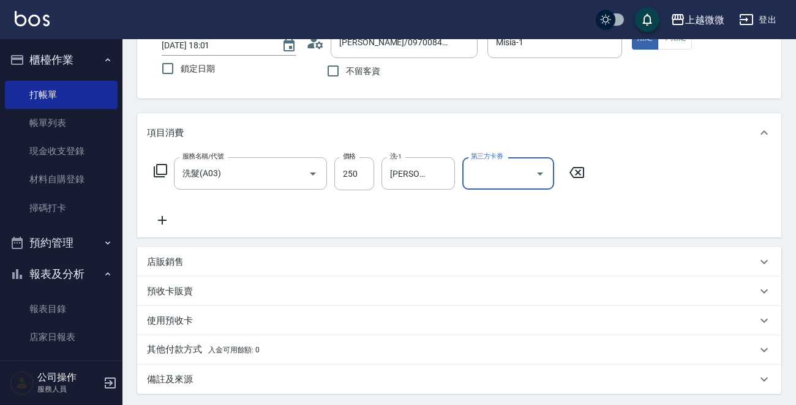
scroll to position [184, 0]
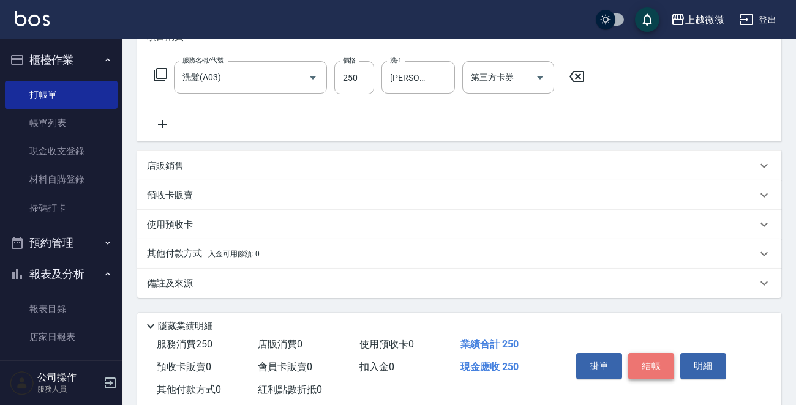
click at [653, 357] on button "結帳" at bounding box center [651, 366] width 46 height 26
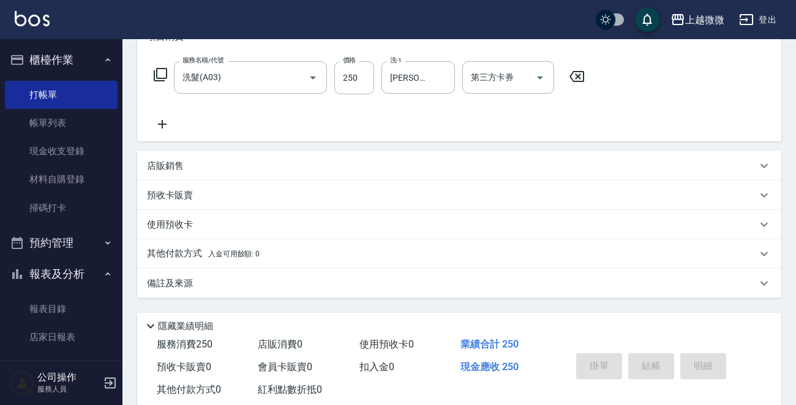
scroll to position [0, 0]
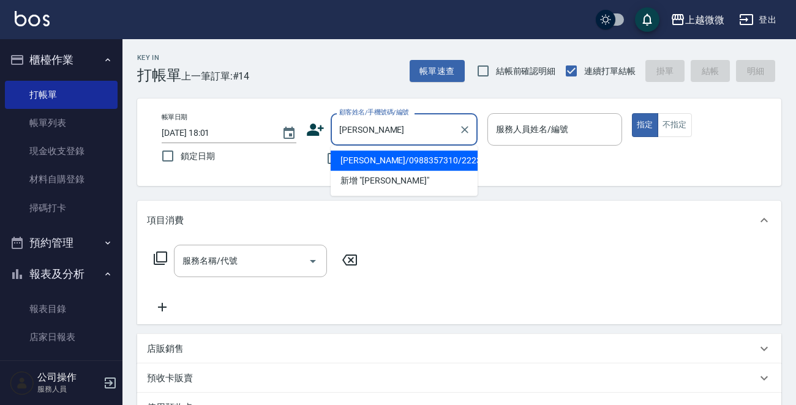
click at [374, 161] on li "[PERSON_NAME]/0988357310/2223" at bounding box center [403, 161] width 147 height 20
type input "[PERSON_NAME]/0988357310/2223"
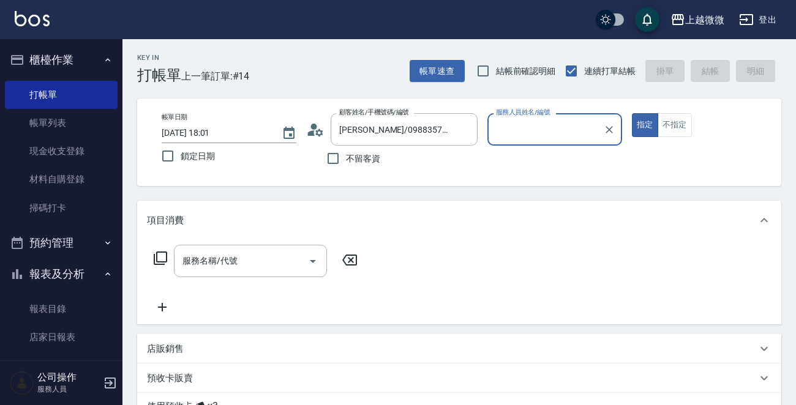
type input "Vivi-6"
click at [316, 258] on icon "Open" at bounding box center [312, 261] width 15 height 15
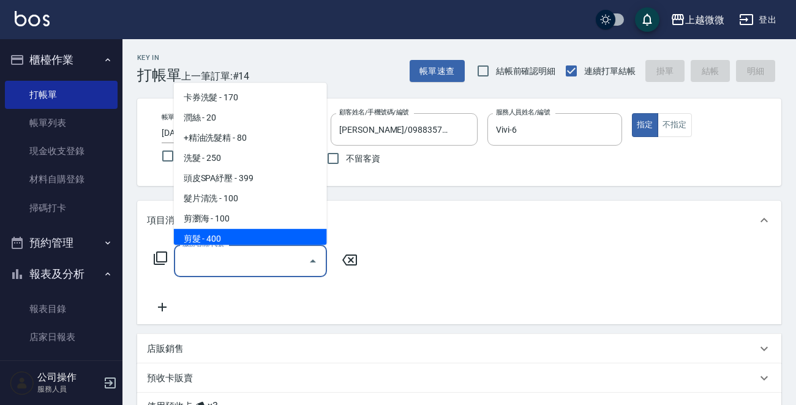
click at [230, 241] on span "剪髮 - 400" at bounding box center [250, 239] width 153 height 20
type input "剪髮(B02)"
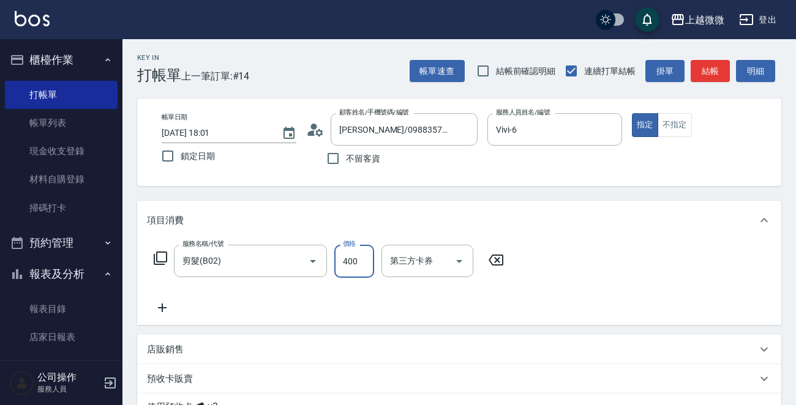
click at [352, 266] on input "400" at bounding box center [354, 261] width 40 height 33
type input "550"
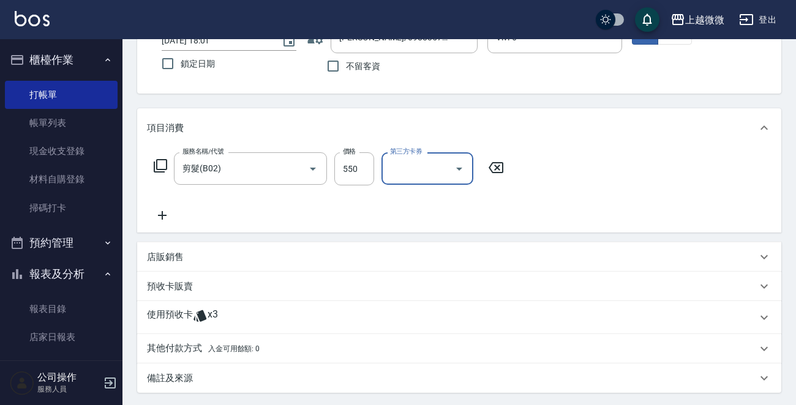
scroll to position [215, 0]
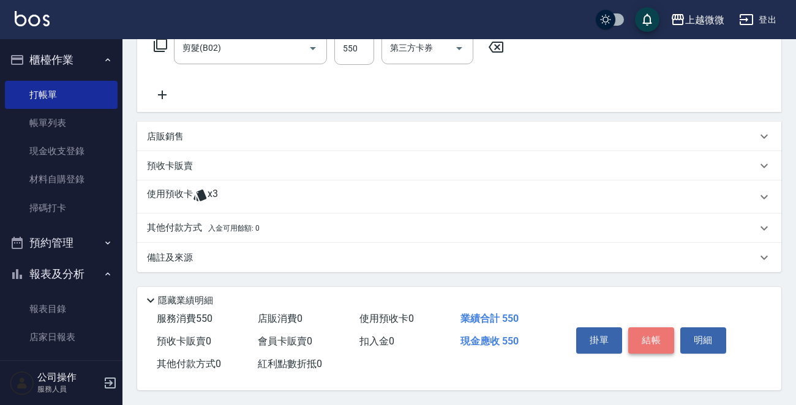
click at [662, 337] on button "結帳" at bounding box center [651, 340] width 46 height 26
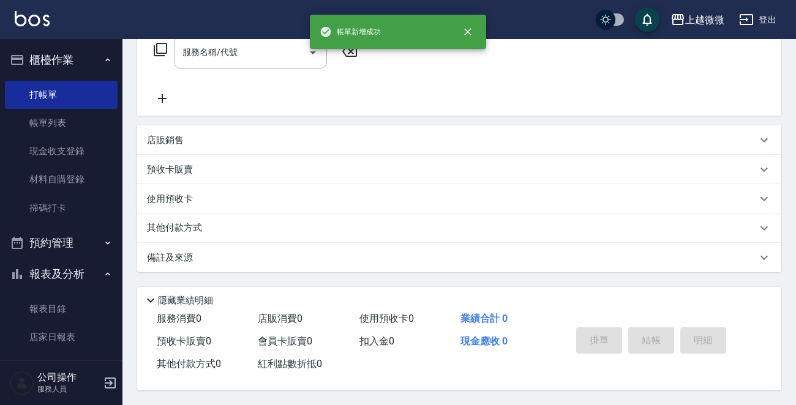
scroll to position [0, 0]
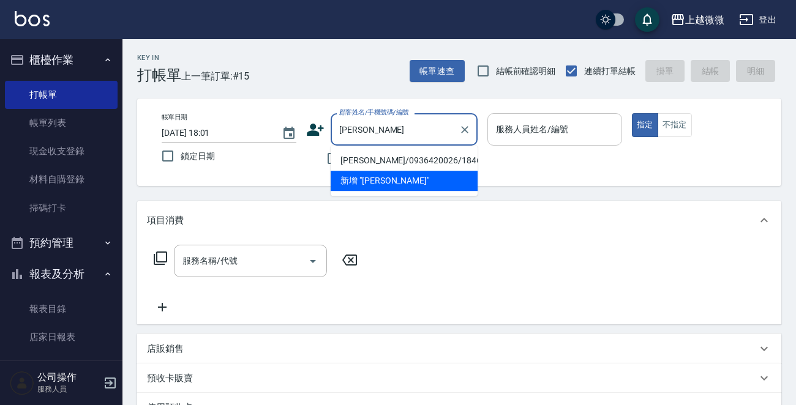
type input "[PERSON_NAME]"
click at [573, 135] on input "服務人員姓名/編號" at bounding box center [555, 129] width 124 height 21
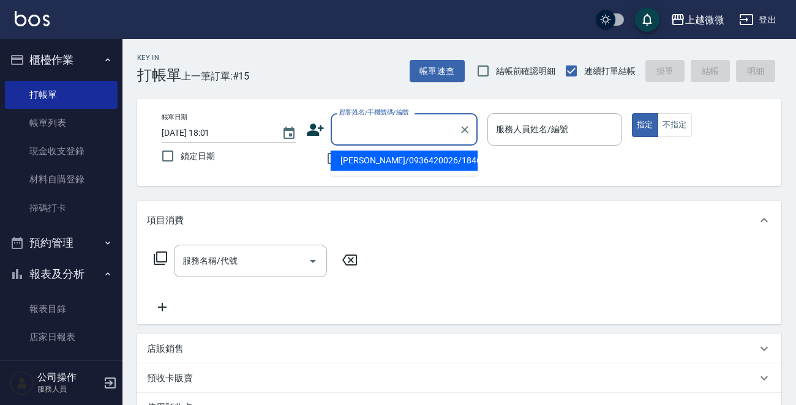
click at [364, 128] on input "顧客姓名/手機號碼/編號" at bounding box center [394, 129] width 117 height 21
click at [373, 165] on li "[PERSON_NAME]/0936420026/1846" at bounding box center [403, 161] width 147 height 20
type input "[PERSON_NAME]/0936420026/1846"
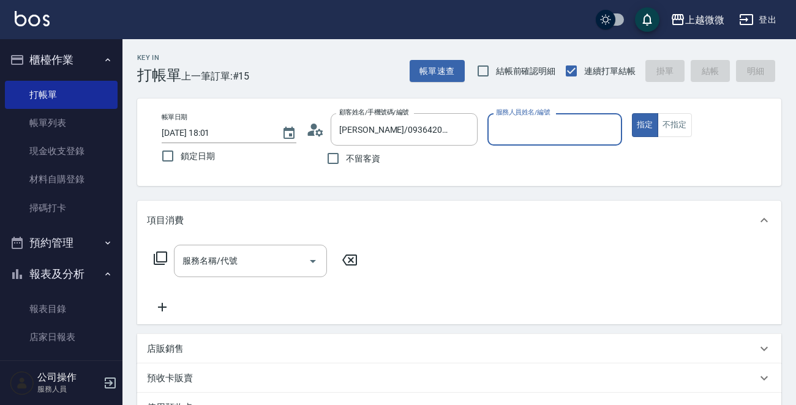
type input "Vivi-6"
click at [162, 257] on icon at bounding box center [160, 258] width 15 height 15
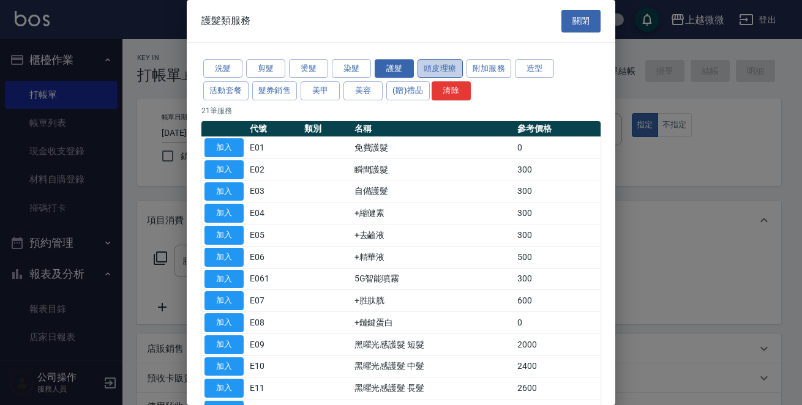
click at [447, 60] on button "頭皮理療" at bounding box center [439, 68] width 45 height 19
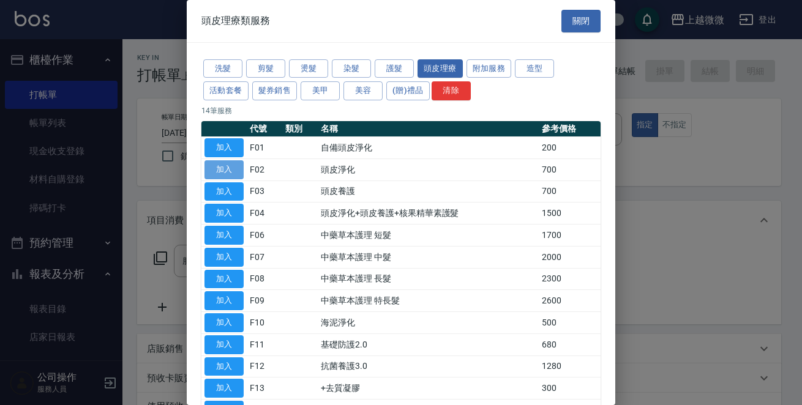
click at [226, 165] on button "加入" at bounding box center [223, 169] width 39 height 19
type input "頭皮淨化(F02)"
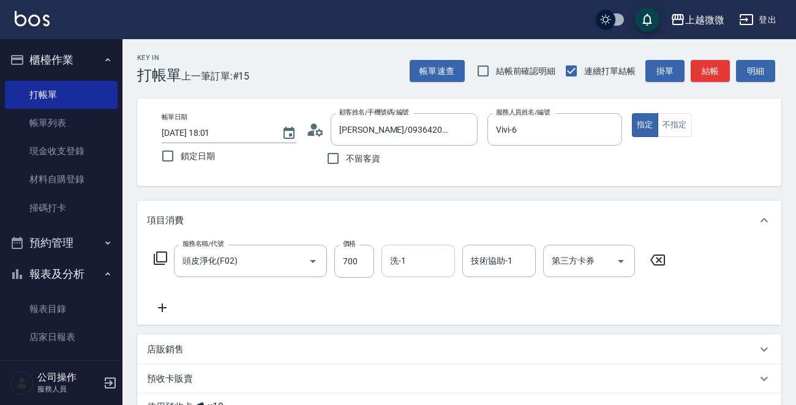
click at [428, 264] on input "洗-1" at bounding box center [418, 260] width 62 height 21
type input "Uly-17"
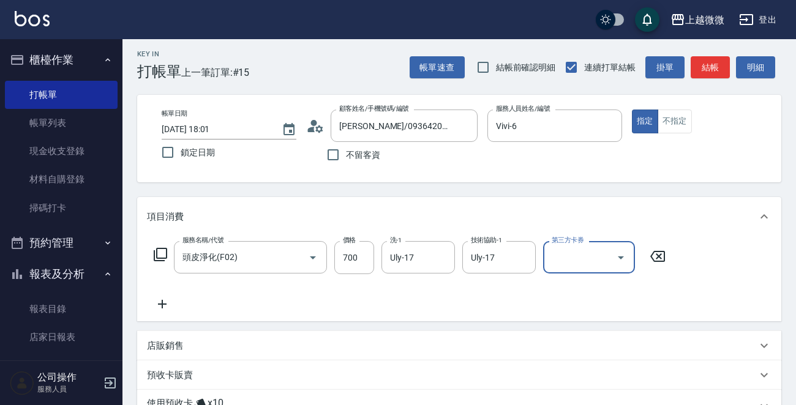
scroll to position [215, 0]
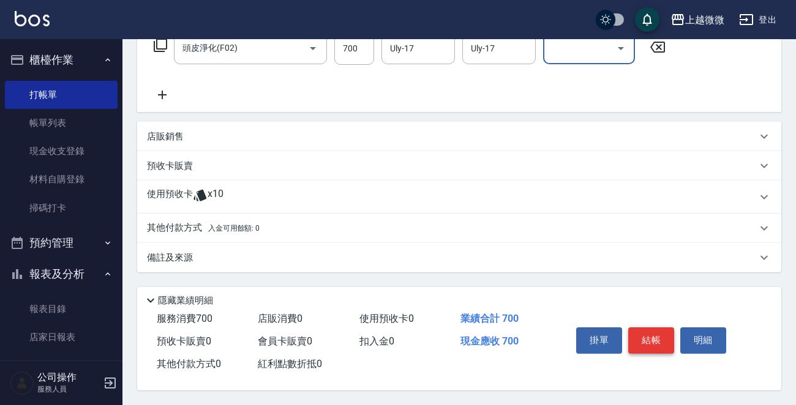
click at [655, 335] on button "結帳" at bounding box center [651, 340] width 46 height 26
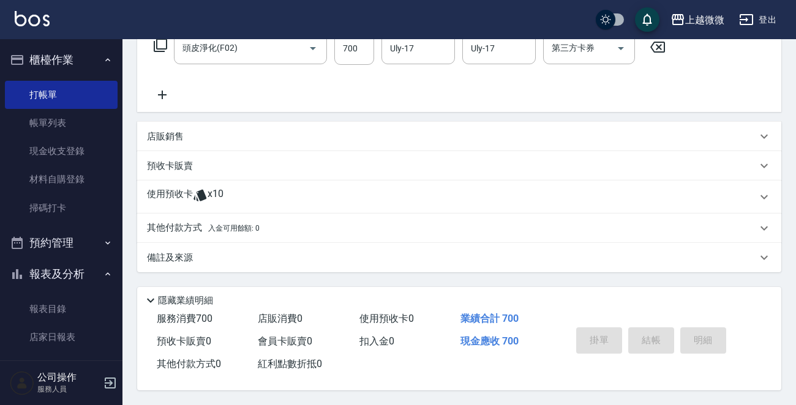
type input "[DATE] 18:02"
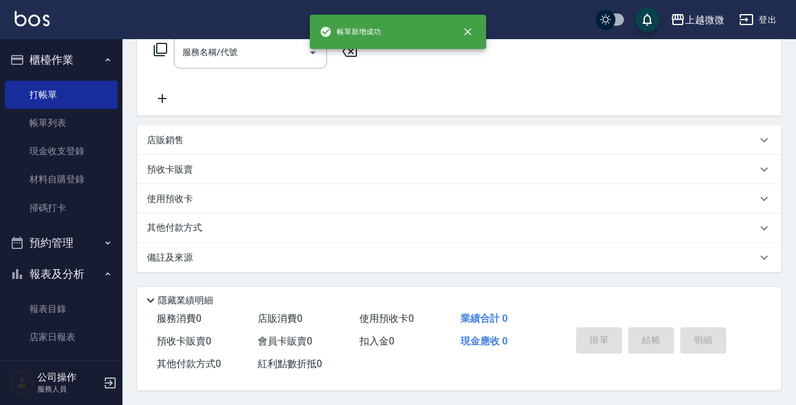
scroll to position [0, 0]
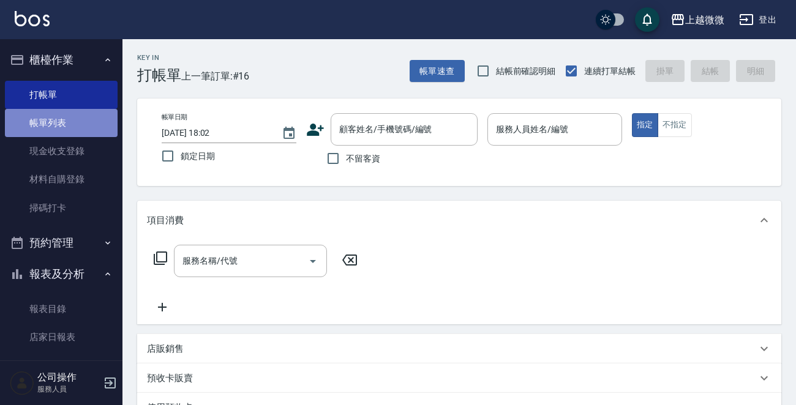
click at [81, 125] on link "帳單列表" at bounding box center [61, 123] width 113 height 28
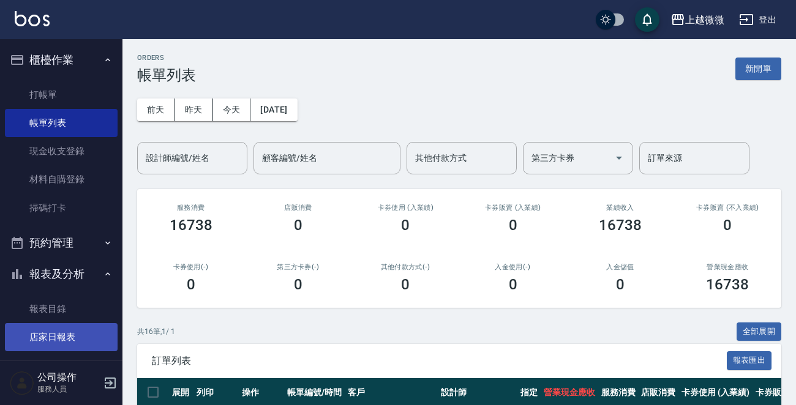
click at [78, 326] on link "店家日報表" at bounding box center [61, 337] width 113 height 28
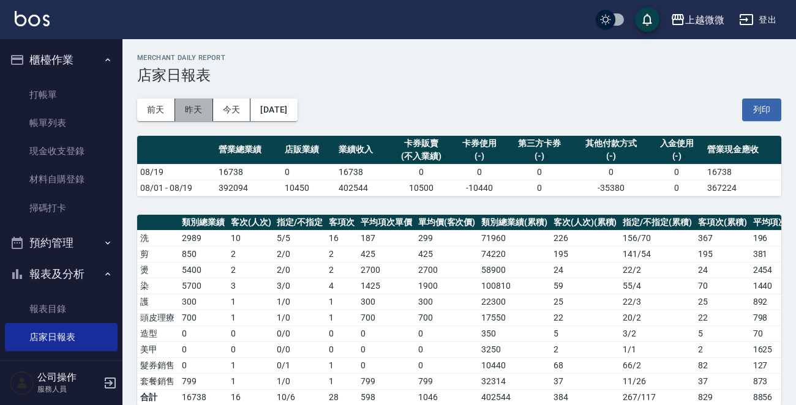
click at [193, 113] on button "昨天" at bounding box center [194, 110] width 38 height 23
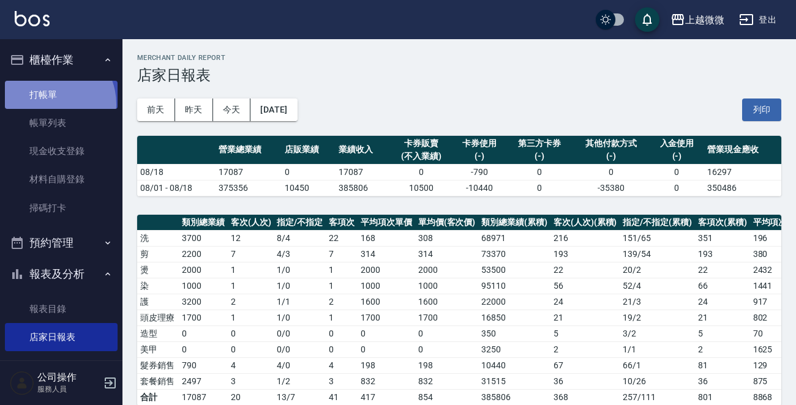
click at [48, 104] on link "打帳單" at bounding box center [61, 95] width 113 height 28
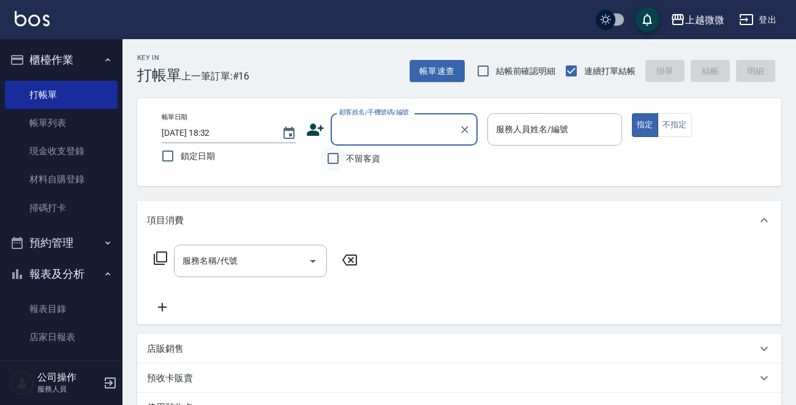
click at [333, 159] on input "不留客資" at bounding box center [333, 159] width 26 height 26
checkbox input "true"
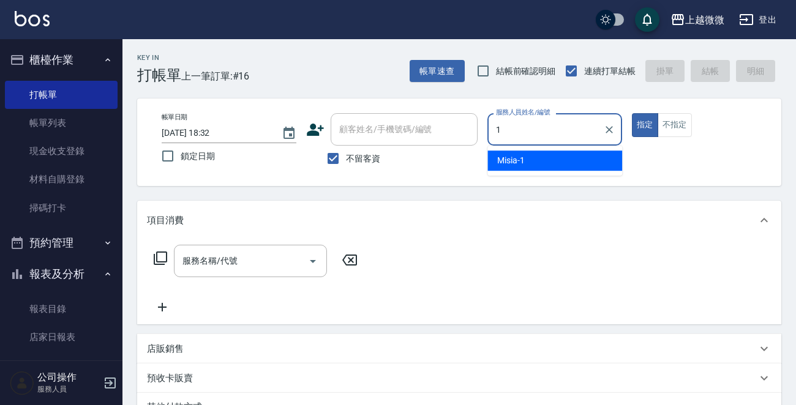
type input "Misia-1"
type button "true"
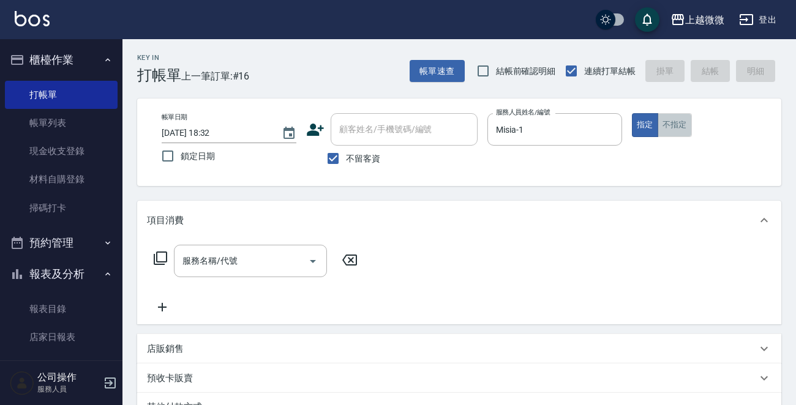
click at [674, 117] on button "不指定" at bounding box center [674, 125] width 34 height 24
click at [313, 263] on icon "Open" at bounding box center [312, 261] width 15 height 15
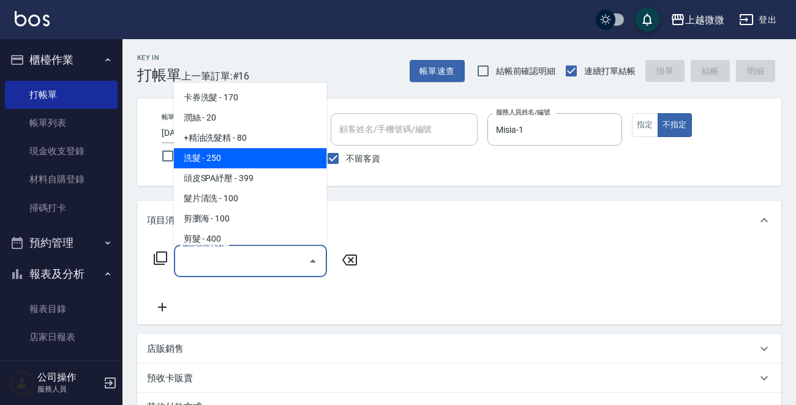
click at [233, 159] on span "洗髮 - 250" at bounding box center [250, 158] width 153 height 20
type input "洗髮(A03)"
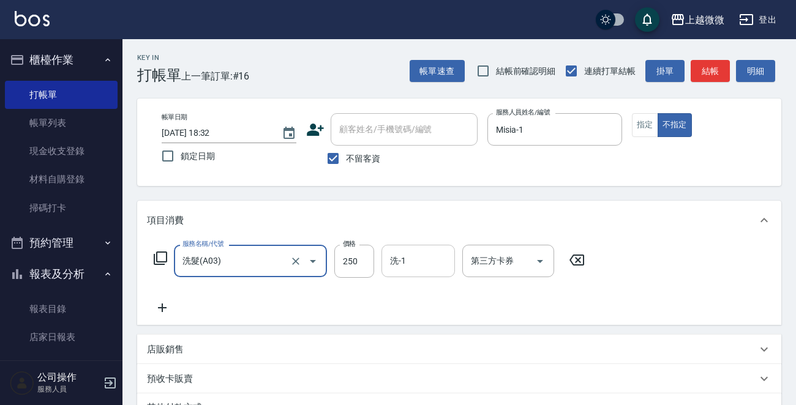
click at [394, 262] on input "洗-1" at bounding box center [418, 260] width 62 height 21
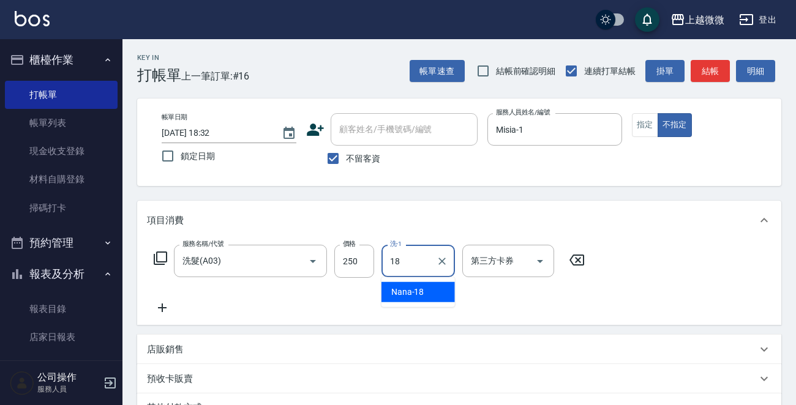
type input "Nana-18"
click at [157, 308] on icon at bounding box center [162, 307] width 31 height 15
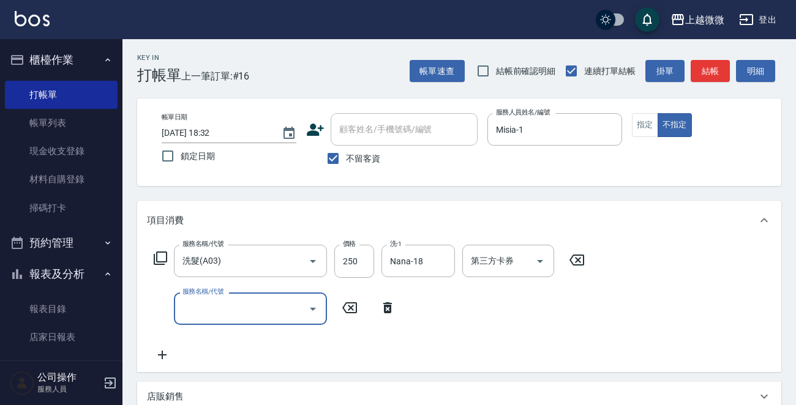
click at [309, 308] on icon "Open" at bounding box center [312, 309] width 15 height 15
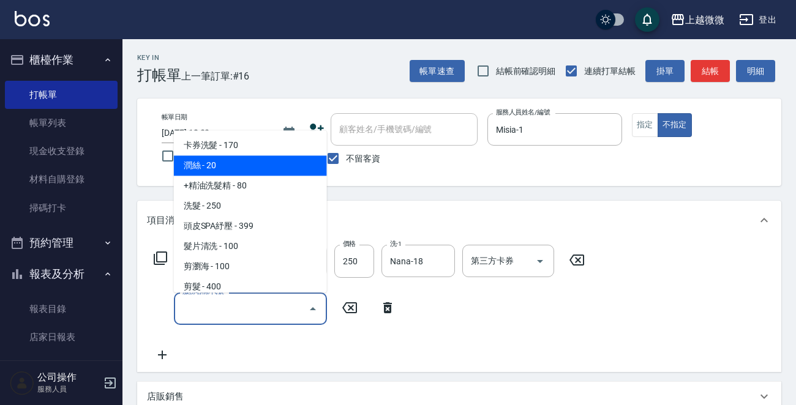
click at [270, 165] on span "潤絲 - 20" at bounding box center [250, 166] width 153 height 20
type input "潤絲(A01)"
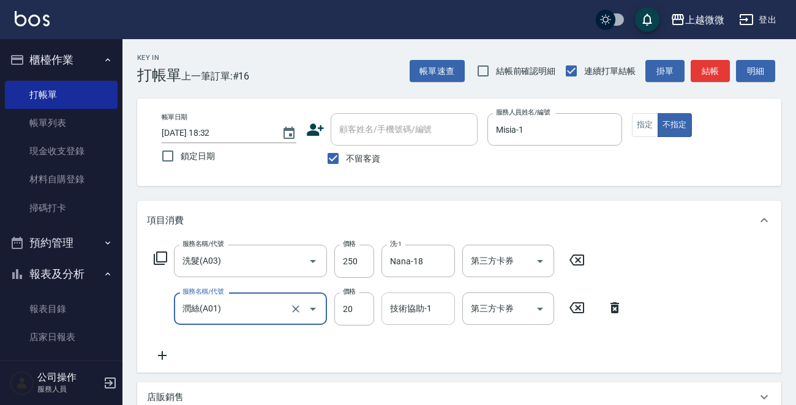
click at [435, 315] on input "技術協助-1" at bounding box center [418, 308] width 62 height 21
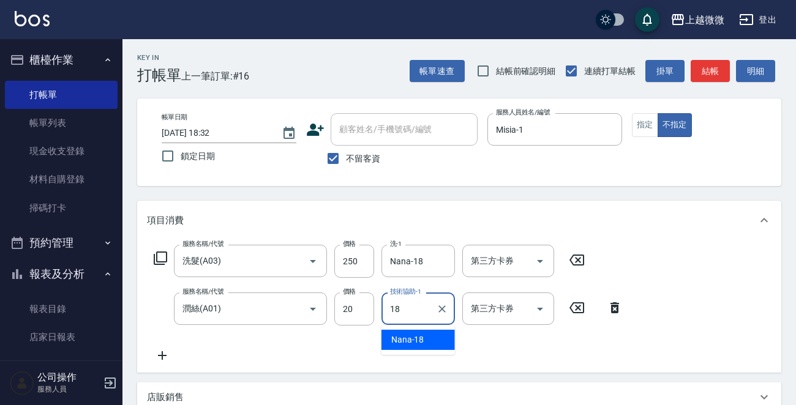
type input "Nana-18"
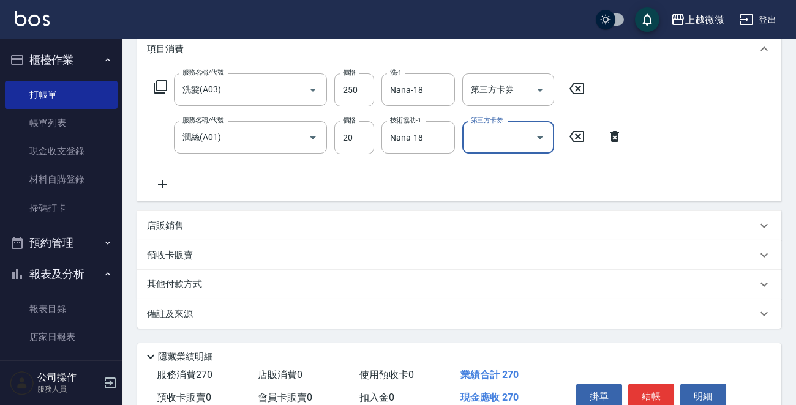
scroll to position [231, 0]
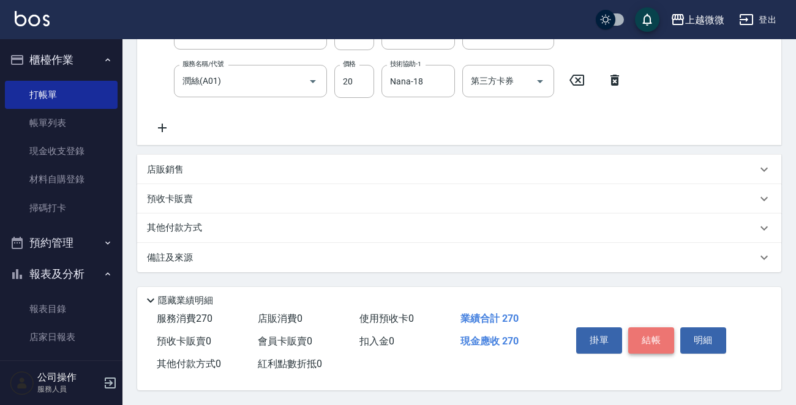
click at [659, 337] on button "結帳" at bounding box center [651, 340] width 46 height 26
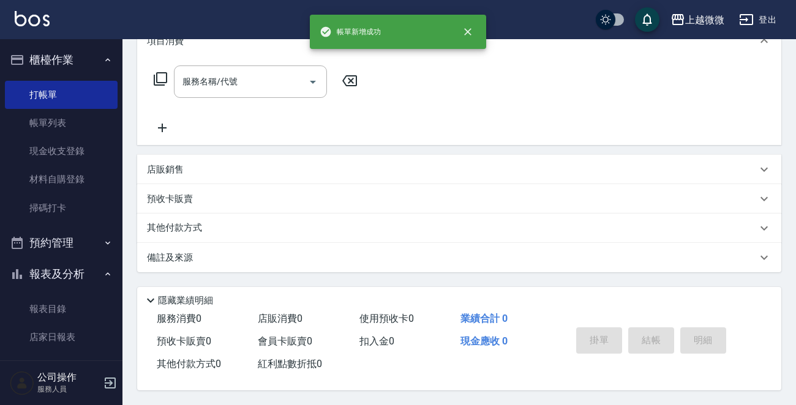
scroll to position [0, 0]
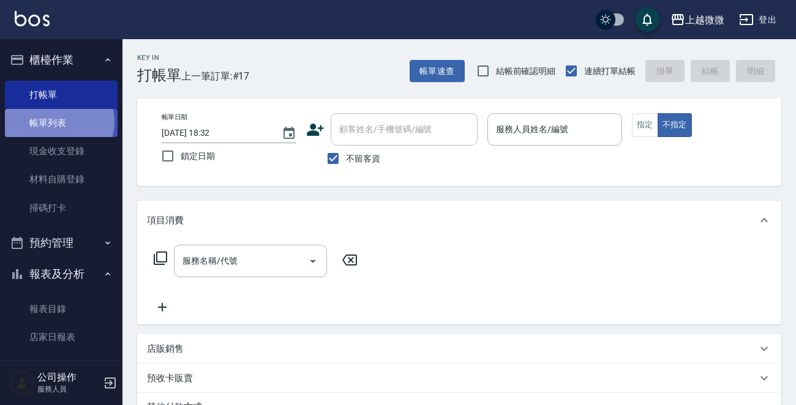
click at [56, 122] on link "帳單列表" at bounding box center [61, 123] width 113 height 28
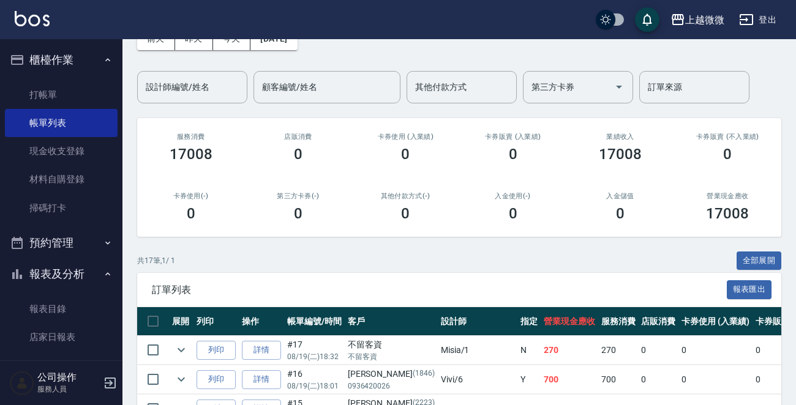
scroll to position [61, 0]
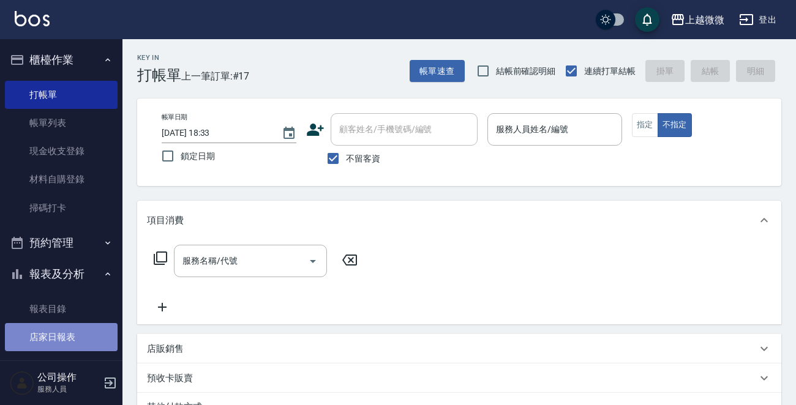
click at [65, 338] on link "店家日報表" at bounding box center [61, 337] width 113 height 28
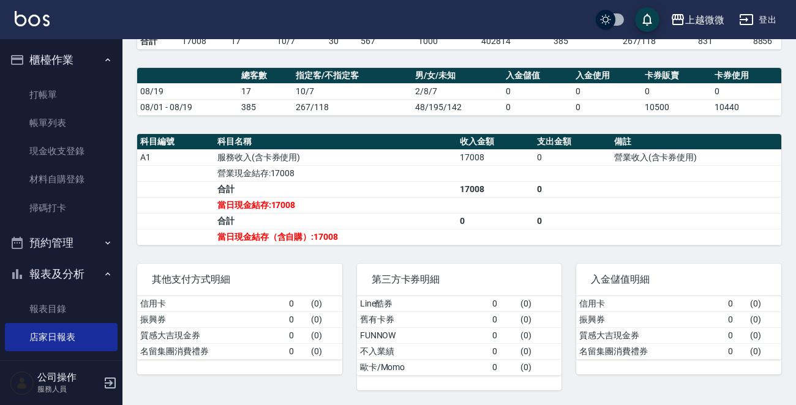
scroll to position [363, 0]
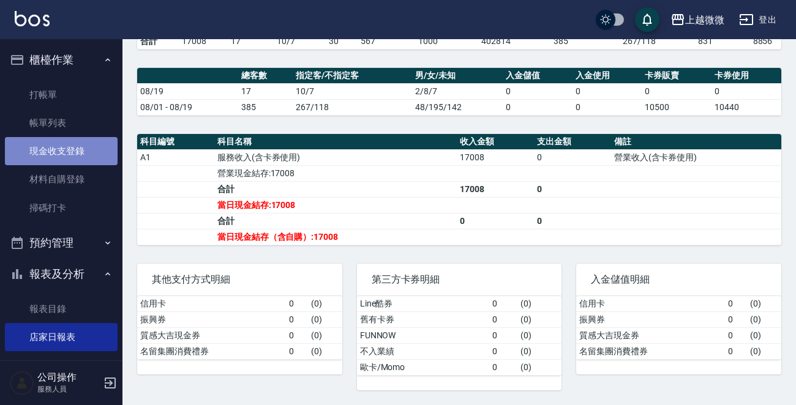
click at [91, 150] on link "現金收支登錄" at bounding box center [61, 151] width 113 height 28
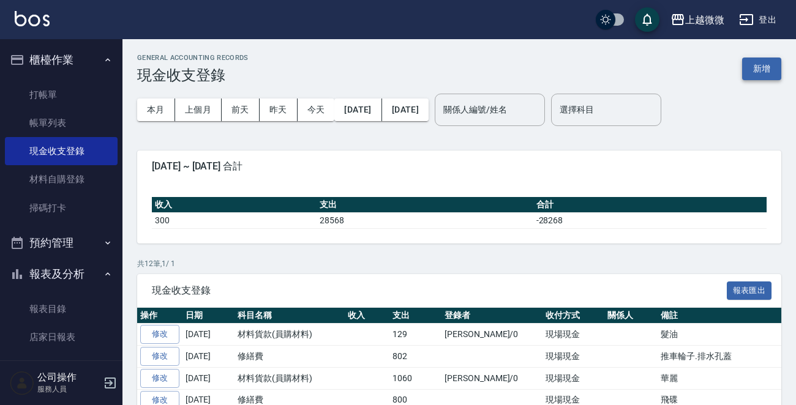
click at [764, 69] on button "新增" at bounding box center [761, 69] width 39 height 23
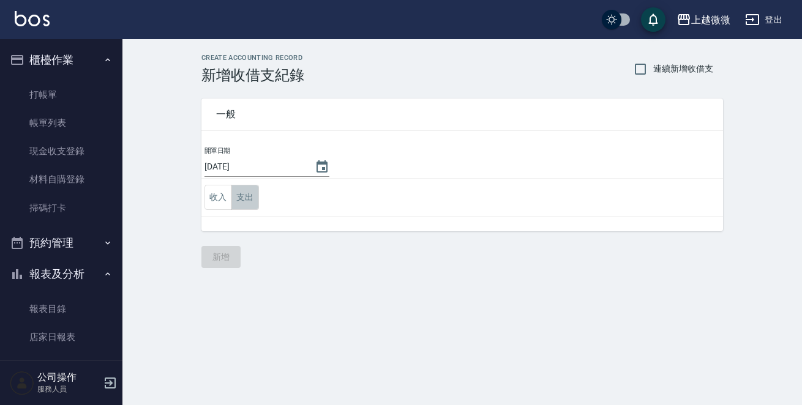
click at [251, 193] on button "支出" at bounding box center [245, 197] width 28 height 25
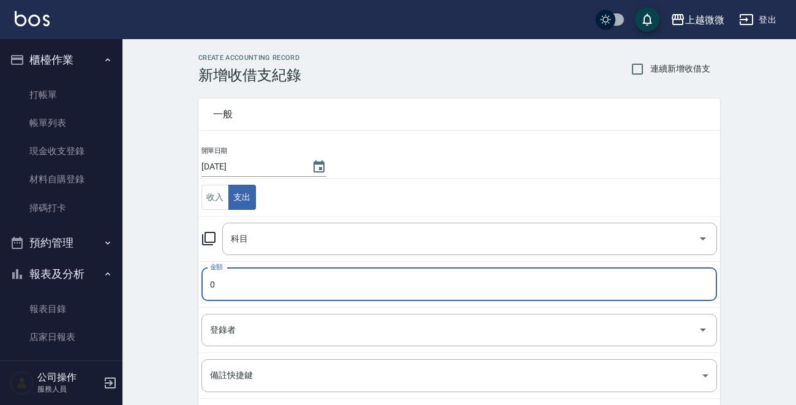
click at [245, 283] on input "0" at bounding box center [458, 284] width 515 height 33
click at [701, 239] on icon "Open" at bounding box center [702, 238] width 15 height 15
type input "6000"
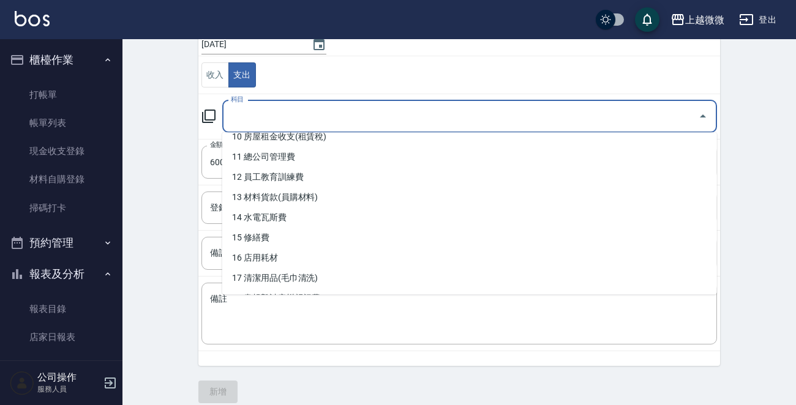
scroll to position [207, 0]
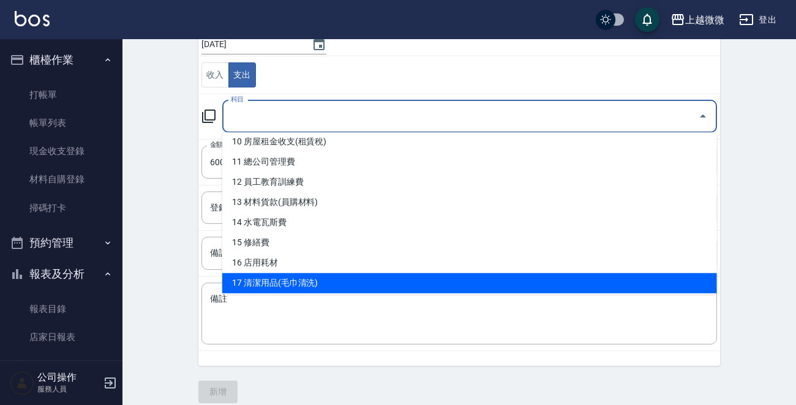
click at [431, 278] on li "17 清潔用品(毛巾清洗)" at bounding box center [469, 283] width 494 height 20
type input "17 清潔用品(毛巾清洗)"
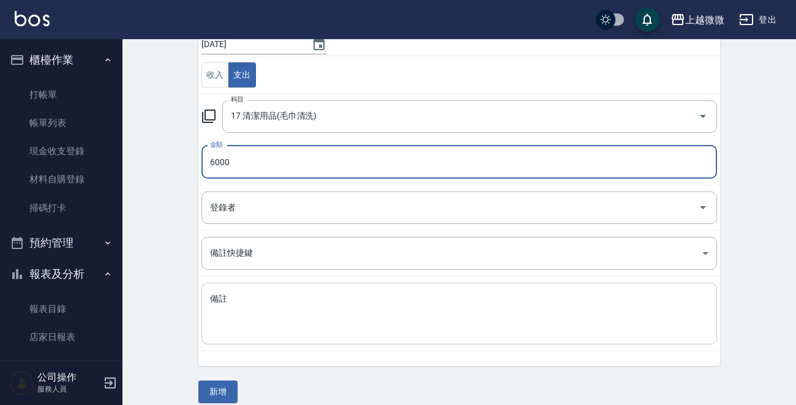
scroll to position [135, 0]
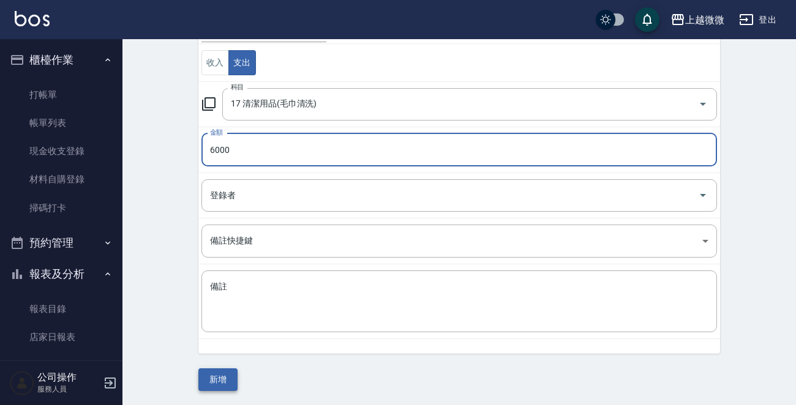
click at [217, 377] on button "新增" at bounding box center [217, 379] width 39 height 23
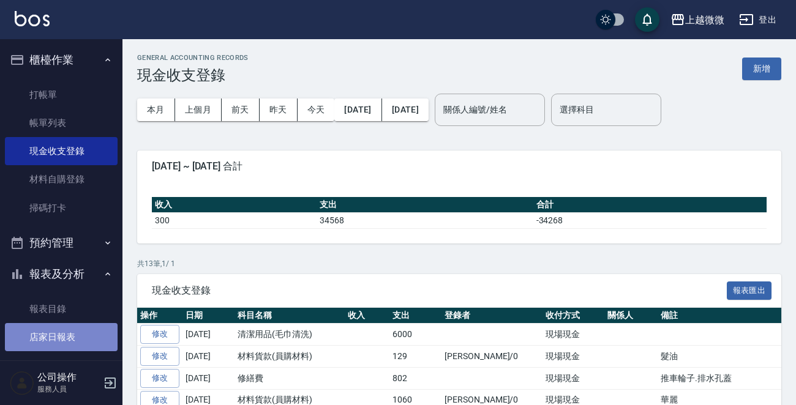
click at [63, 336] on link "店家日報表" at bounding box center [61, 337] width 113 height 28
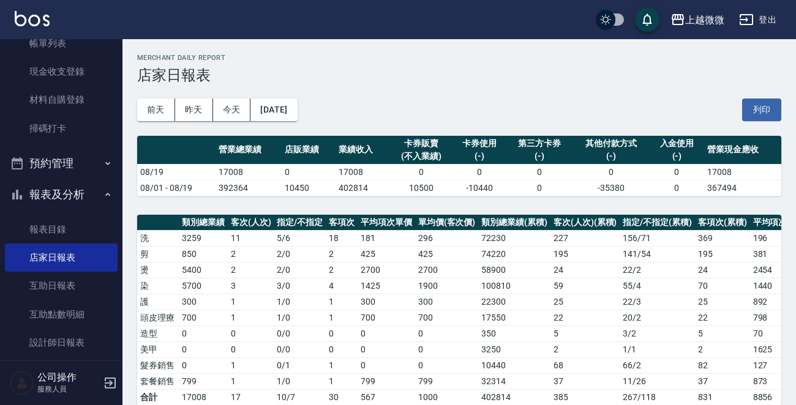
scroll to position [184, 0]
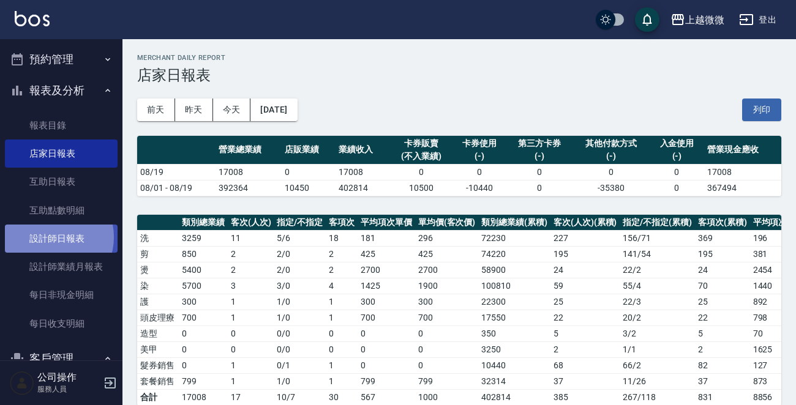
click at [52, 237] on link "設計師日報表" at bounding box center [61, 239] width 113 height 28
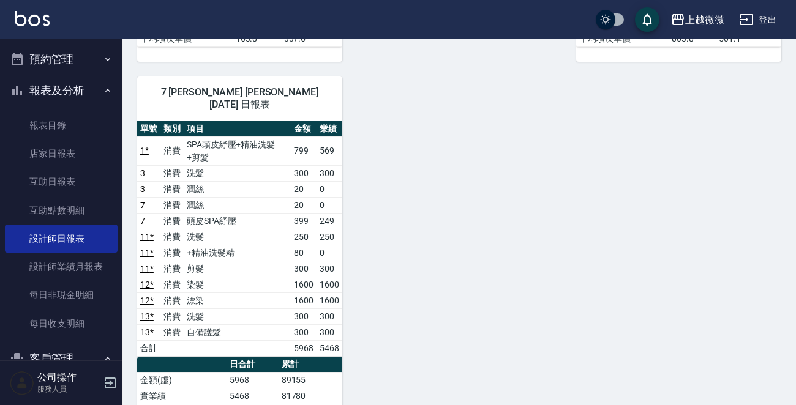
scroll to position [367, 0]
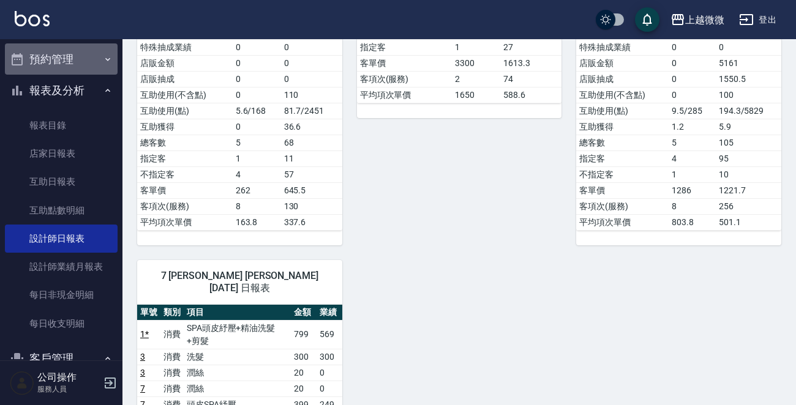
click at [104, 56] on icon "button" at bounding box center [108, 59] width 10 height 10
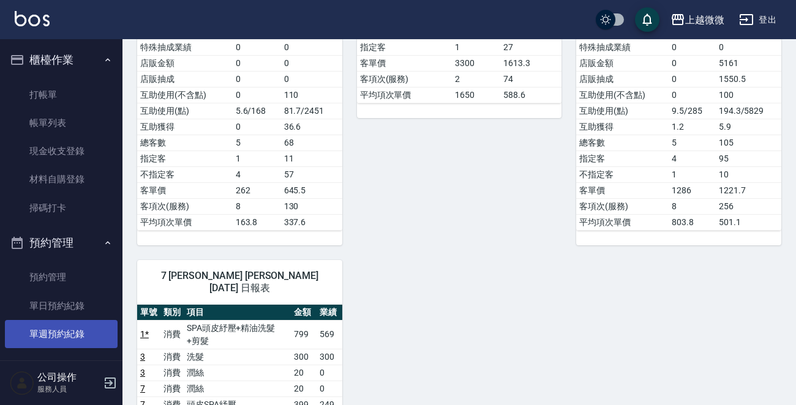
scroll to position [122, 0]
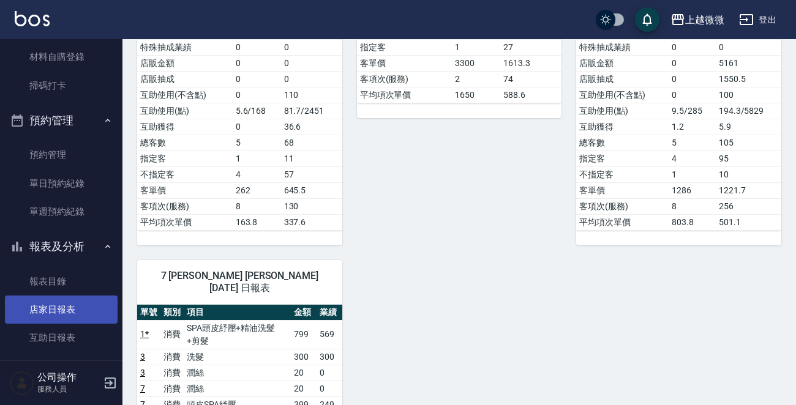
click at [73, 309] on link "店家日報表" at bounding box center [61, 310] width 113 height 28
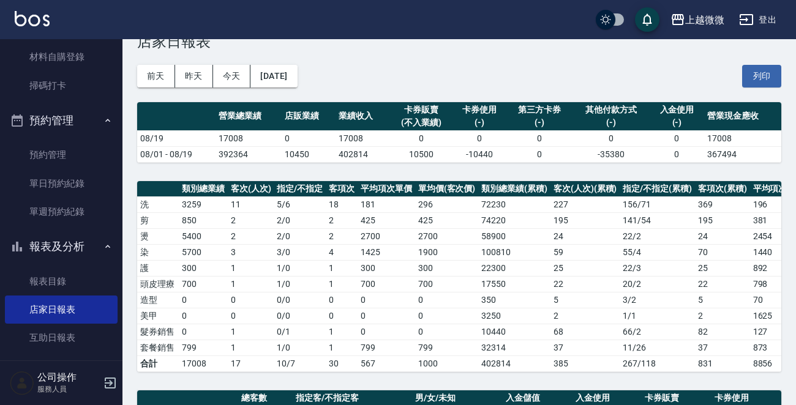
scroll to position [61, 0]
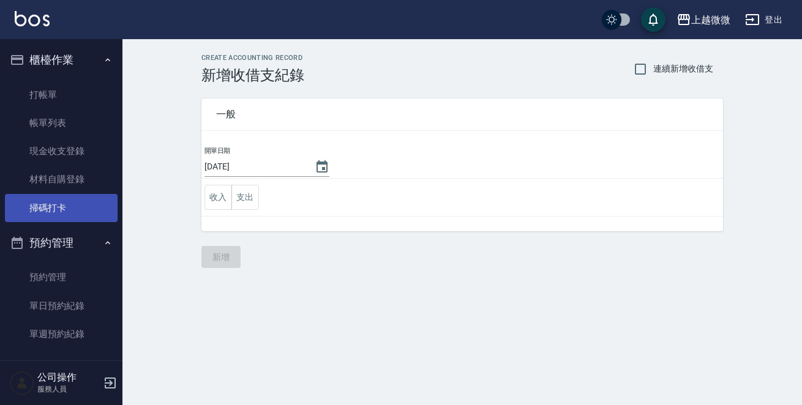
click at [58, 206] on link "掃碼打卡" at bounding box center [61, 208] width 113 height 28
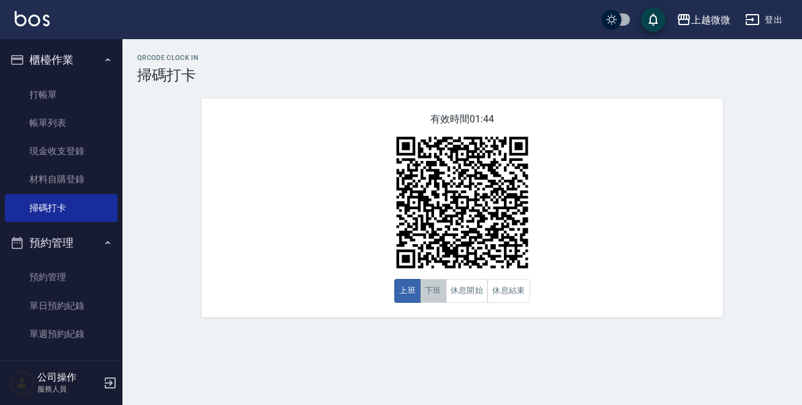
click at [435, 294] on button "下班" at bounding box center [433, 291] width 26 height 24
